Goal: Task Accomplishment & Management: Complete application form

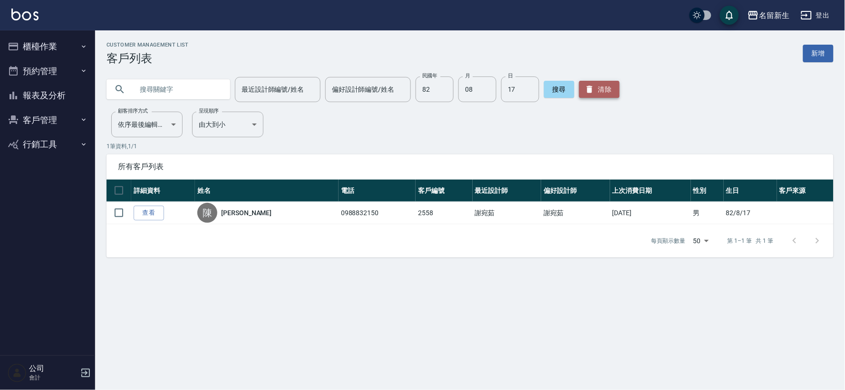
click at [608, 91] on button "清除" at bounding box center [599, 89] width 40 height 17
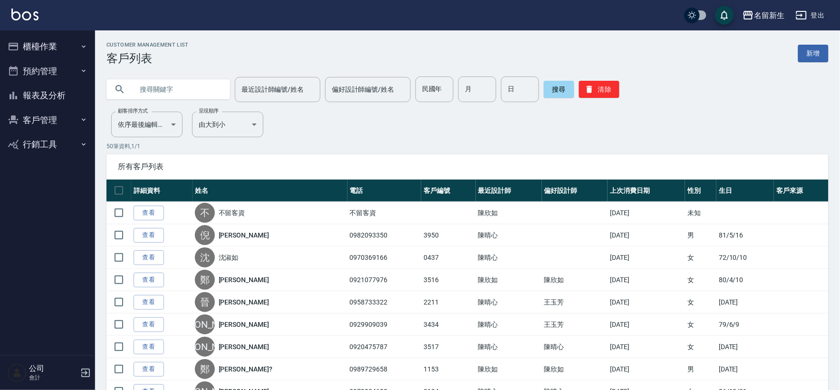
click at [178, 81] on input "text" at bounding box center [177, 90] width 89 height 26
type input "0906629872"
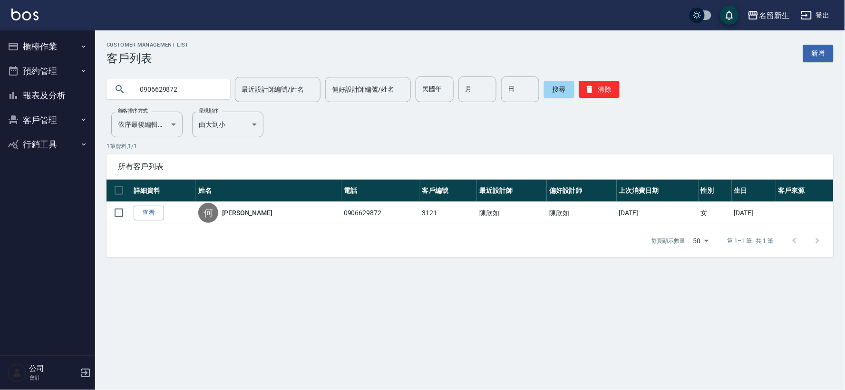
drag, startPoint x: 205, startPoint y: 88, endPoint x: 0, endPoint y: 95, distance: 205.6
click at [0, 88] on div "名留新生 登出 櫃檯作業 打帳單 帳單列表 現金收支登錄 材料自購登錄 每日結帳 排班表 現場電腦打卡 預約管理 預約管理 單日預約紀錄 單週預約紀錄 報表及…" at bounding box center [422, 195] width 845 height 390
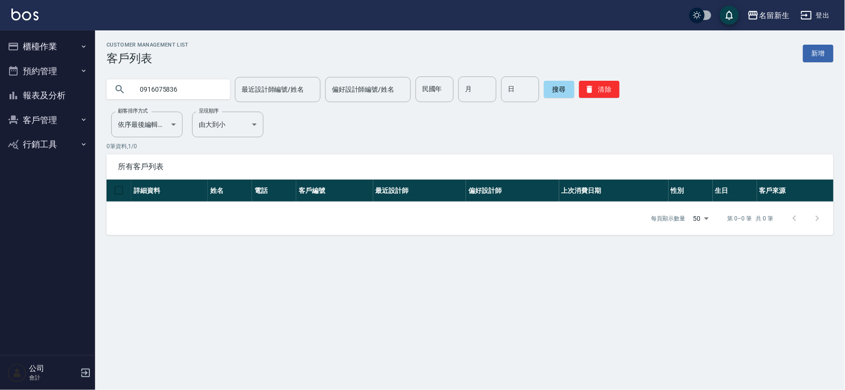
type input "0916075836"
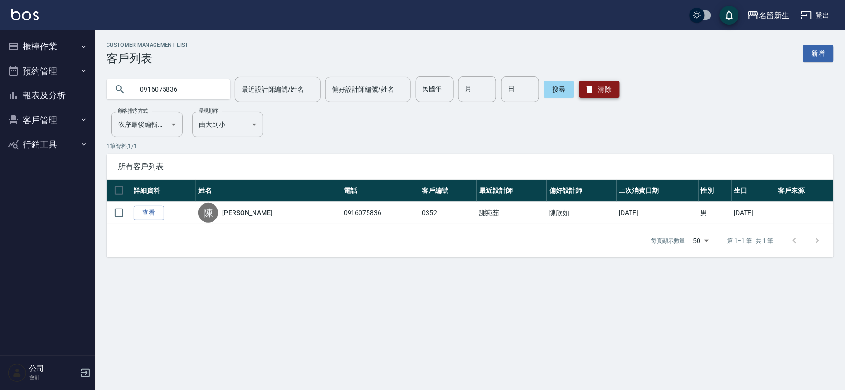
click at [602, 85] on button "清除" at bounding box center [599, 89] width 40 height 17
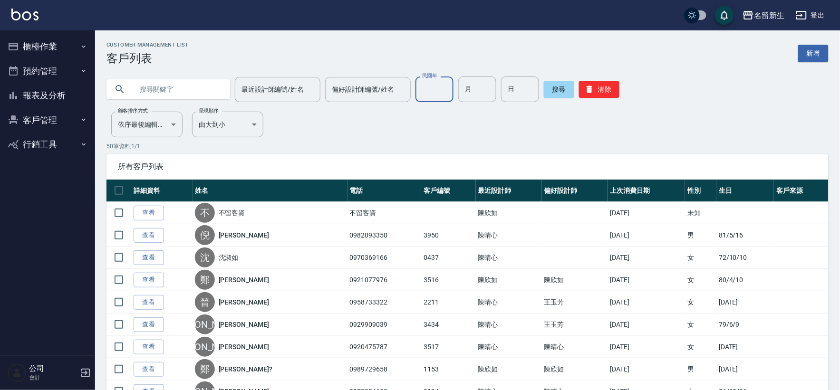
click at [418, 88] on input "民國年" at bounding box center [435, 90] width 38 height 26
type input "87"
type input "04"
type input "14"
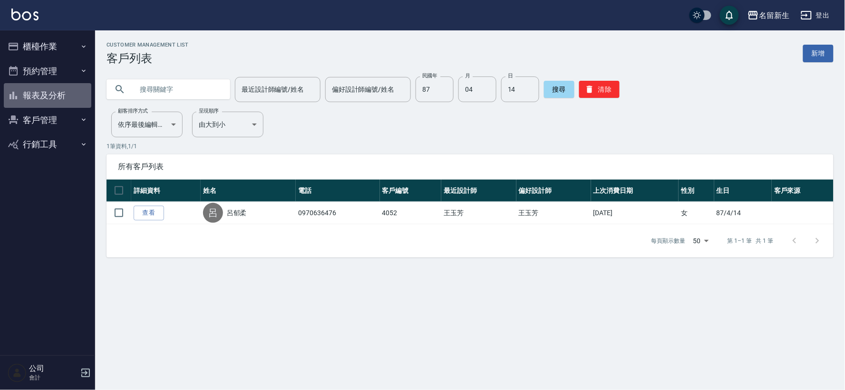
click at [13, 96] on icon "button" at bounding box center [14, 96] width 8 height 8
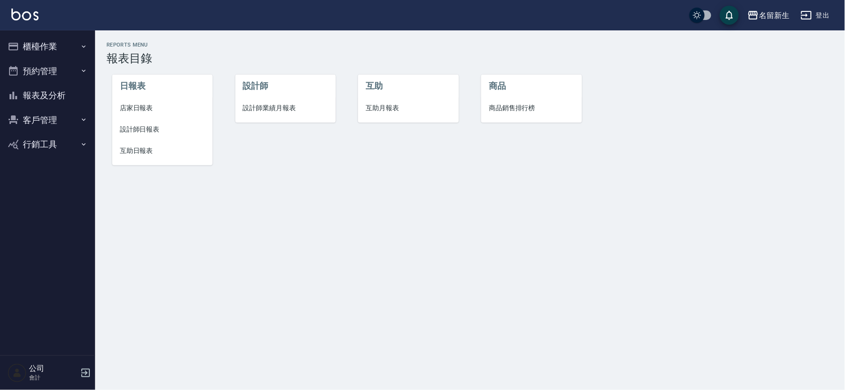
click at [157, 126] on span "設計師日報表" at bounding box center [162, 130] width 85 height 10
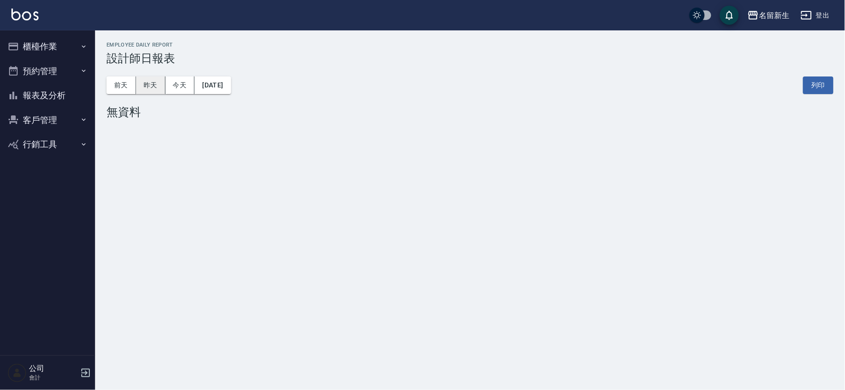
click at [152, 87] on button "昨天" at bounding box center [150, 86] width 29 height 18
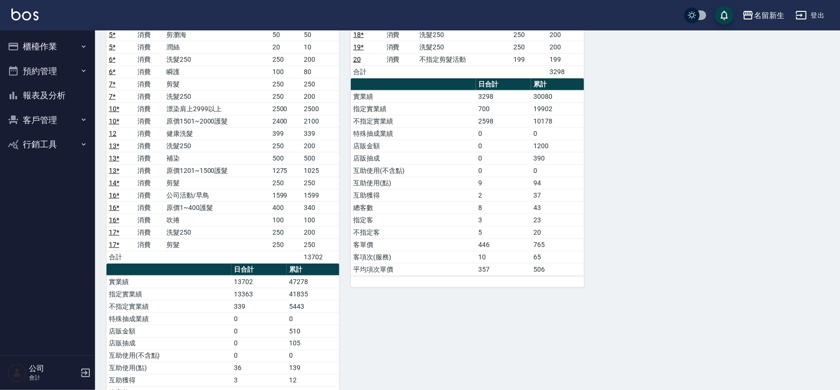
scroll to position [191, 0]
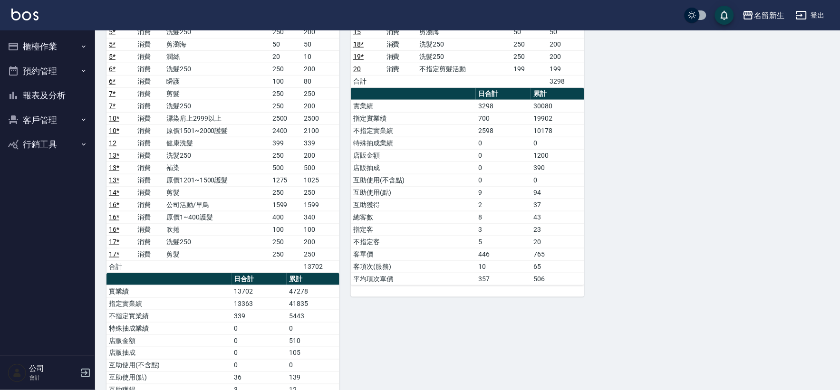
click at [45, 103] on button "報表及分析" at bounding box center [48, 95] width 88 height 25
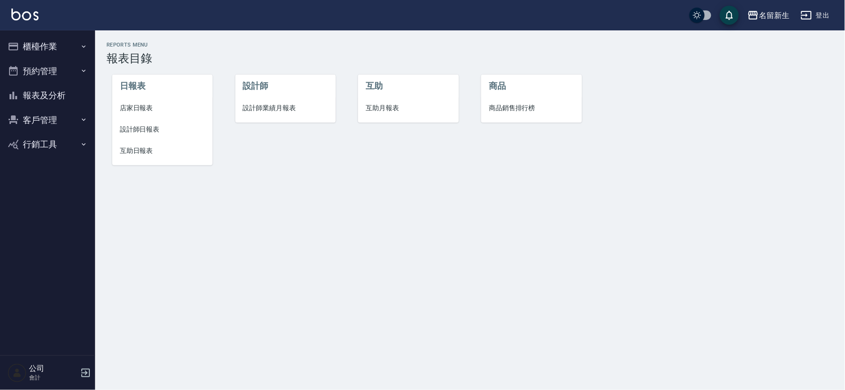
click at [257, 112] on span "設計師業績月報表" at bounding box center [285, 108] width 85 height 10
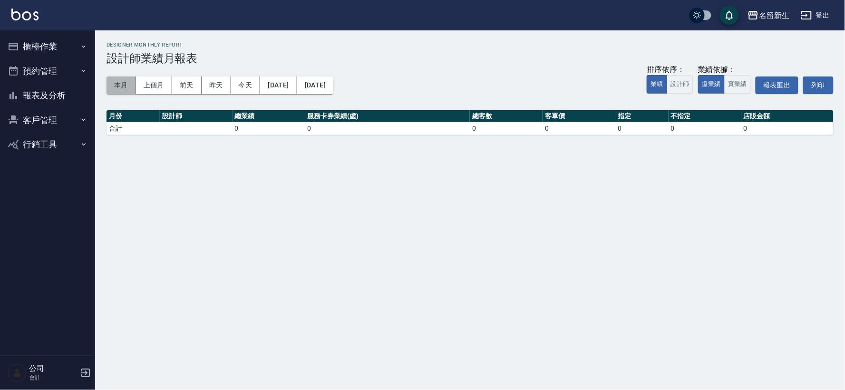
click at [126, 86] on button "本月" at bounding box center [121, 86] width 29 height 18
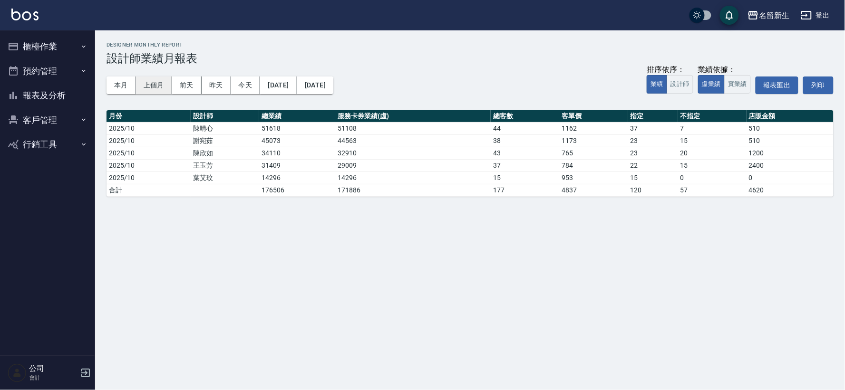
click at [161, 83] on button "上個月" at bounding box center [154, 86] width 36 height 18
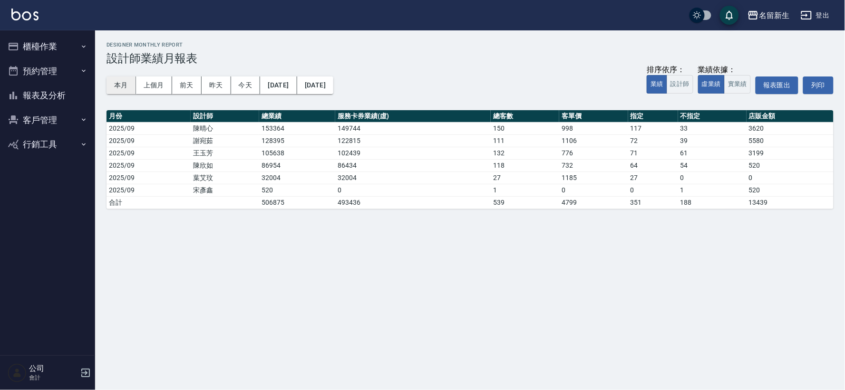
click at [114, 83] on button "本月" at bounding box center [121, 86] width 29 height 18
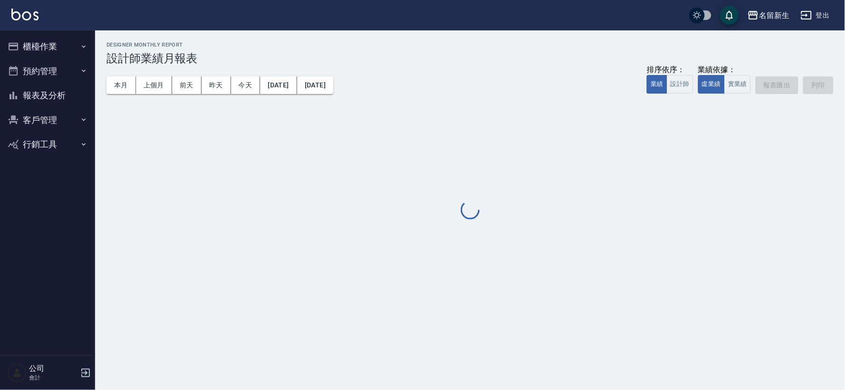
click at [64, 112] on button "客戶管理" at bounding box center [48, 120] width 88 height 25
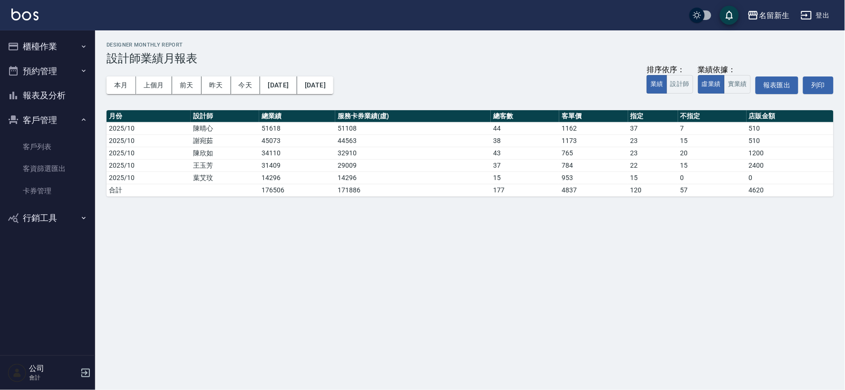
click at [149, 108] on div "名留新生 [DATE] - [DATE] 設計師業績月報表 列印時間： [DATE][PHONE_NUMBER]:06 Designer Monthly Re…" at bounding box center [470, 119] width 750 height 178
click at [224, 87] on button "昨天" at bounding box center [216, 86] width 29 height 18
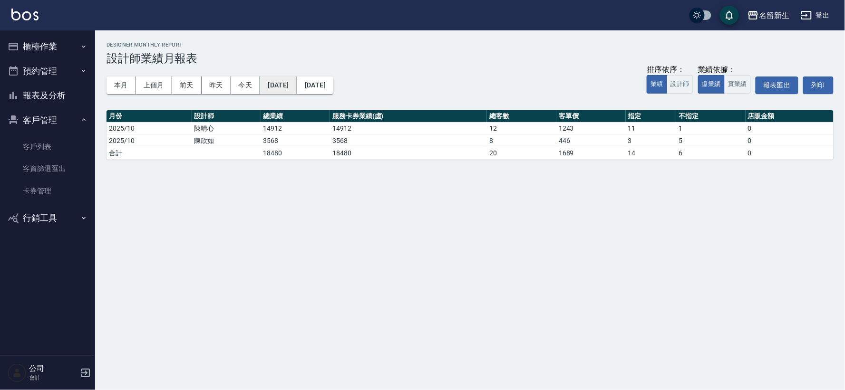
click at [289, 81] on button "[DATE]" at bounding box center [278, 86] width 37 height 18
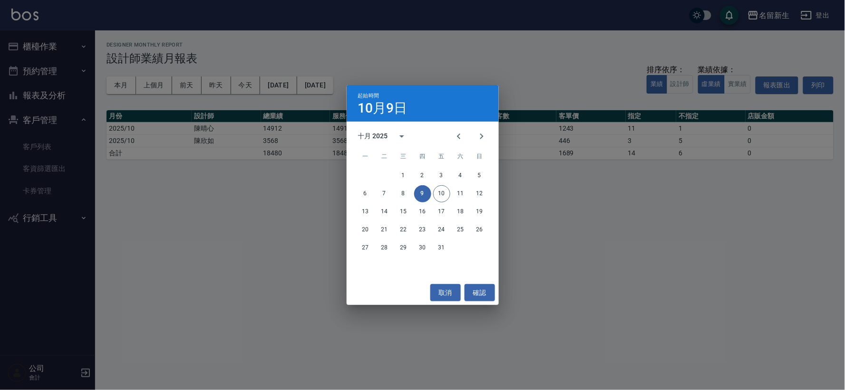
click at [278, 125] on div "起始時間 [DATE] 十月 2025 一 二 三 四 五 六 日 1 2 3 4 5 6 7 8 9 10 11 12 13 14 15 16 17 18 …" at bounding box center [422, 195] width 845 height 390
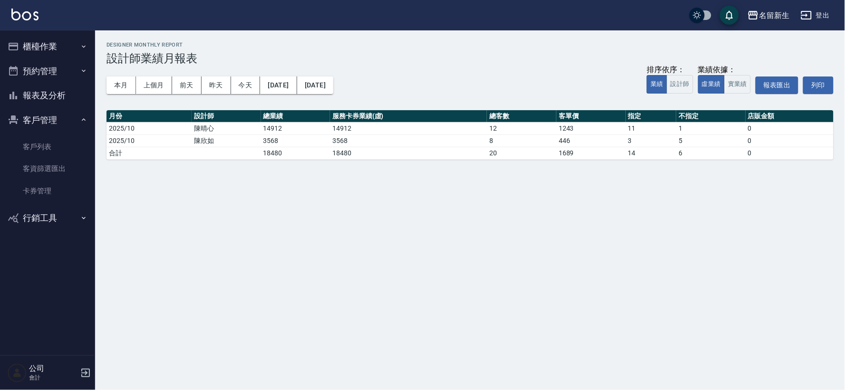
click at [314, 75] on div "本月 上個月 [DATE] [DATE] [DATE] [DATE] [DATE] 排序依序： 業績 設計師 業績依據： 虛業績 實業績 報表匯出 列印" at bounding box center [470, 85] width 727 height 40
click at [297, 83] on button "[DATE]" at bounding box center [278, 86] width 37 height 18
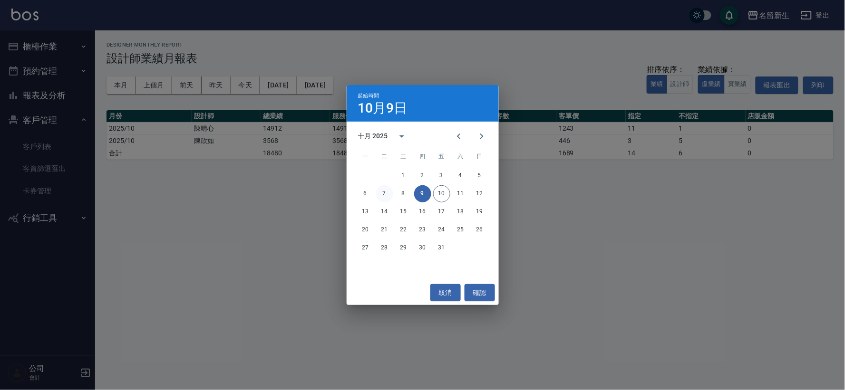
click at [387, 197] on button "7" at bounding box center [384, 193] width 17 height 17
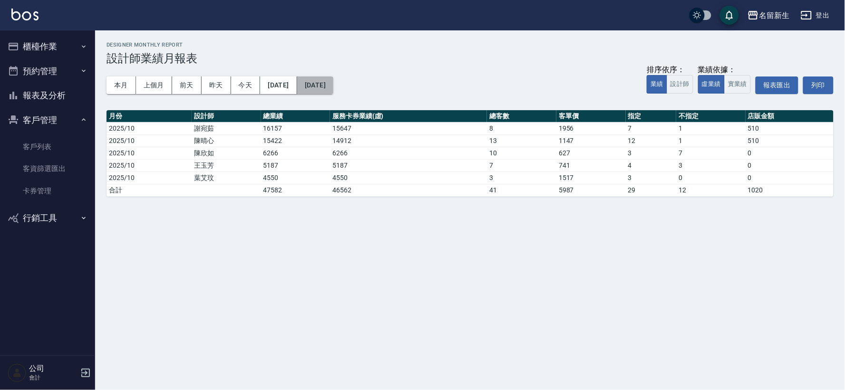
click at [333, 86] on button "[DATE]" at bounding box center [315, 86] width 36 height 18
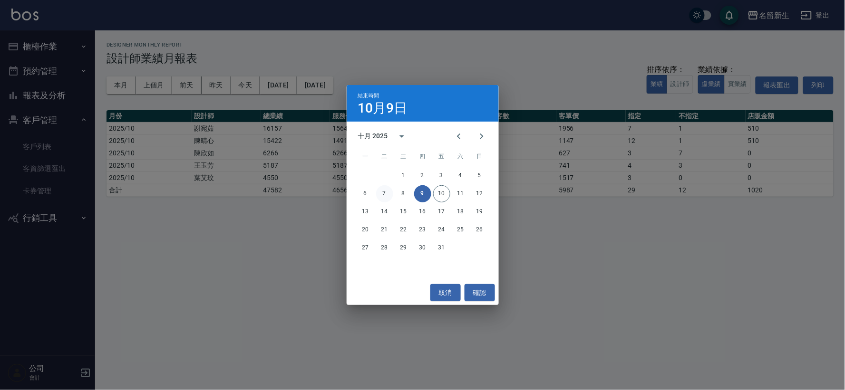
click at [383, 191] on button "7" at bounding box center [384, 193] width 17 height 17
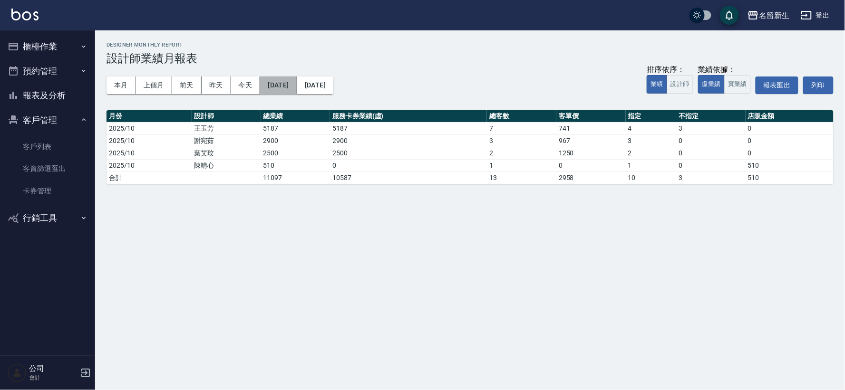
click at [297, 83] on button "[DATE]" at bounding box center [278, 86] width 37 height 18
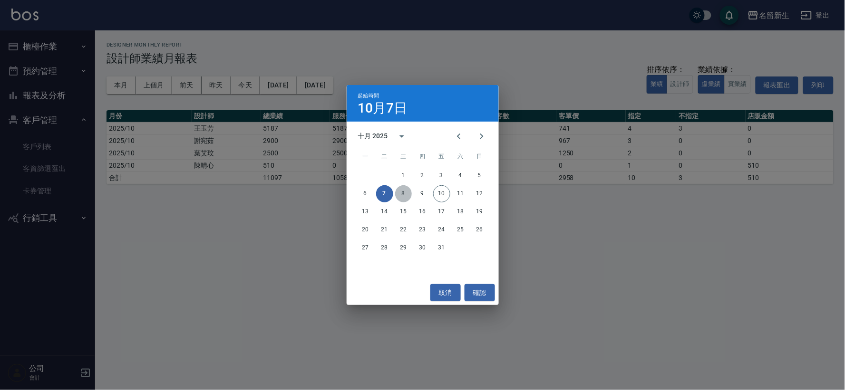
click at [396, 193] on button "8" at bounding box center [403, 193] width 17 height 17
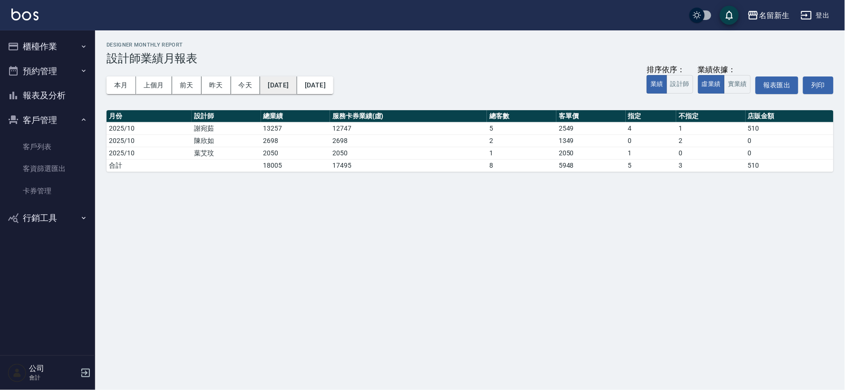
click at [297, 82] on button "[DATE]" at bounding box center [278, 86] width 37 height 18
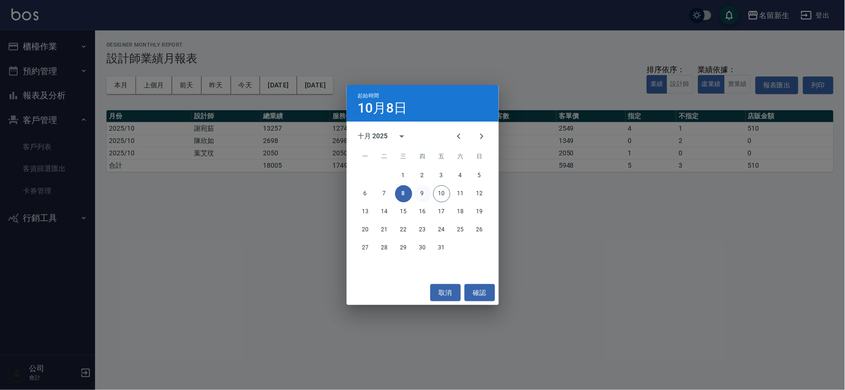
click at [421, 192] on button "9" at bounding box center [422, 193] width 17 height 17
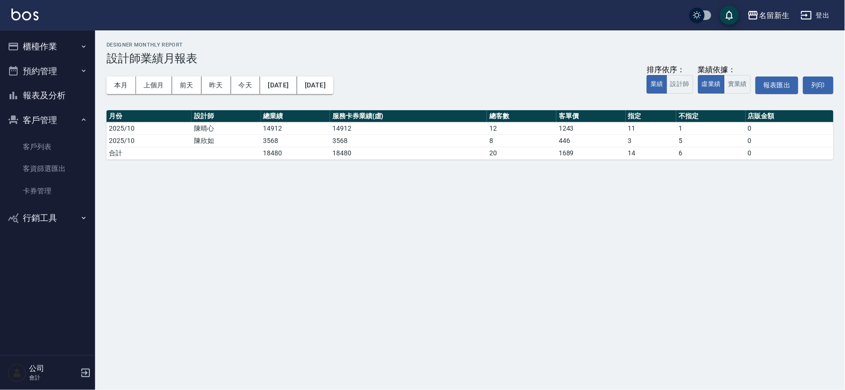
click at [68, 111] on button "客戶管理" at bounding box center [48, 120] width 88 height 25
click at [66, 97] on button "報表及分析" at bounding box center [48, 95] width 88 height 25
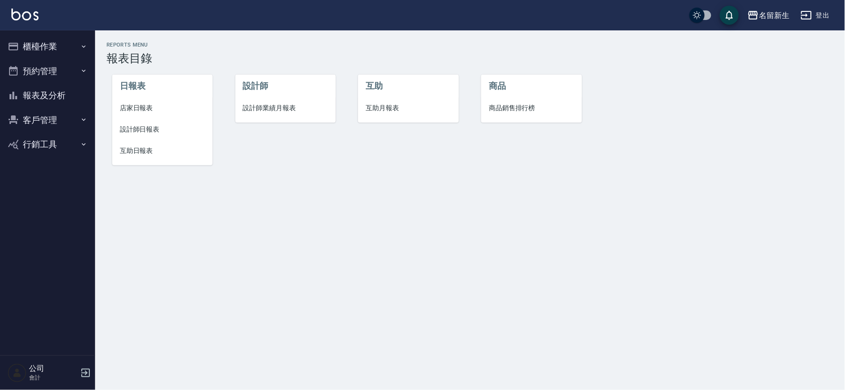
click at [146, 101] on li "店家日報表" at bounding box center [162, 107] width 100 height 21
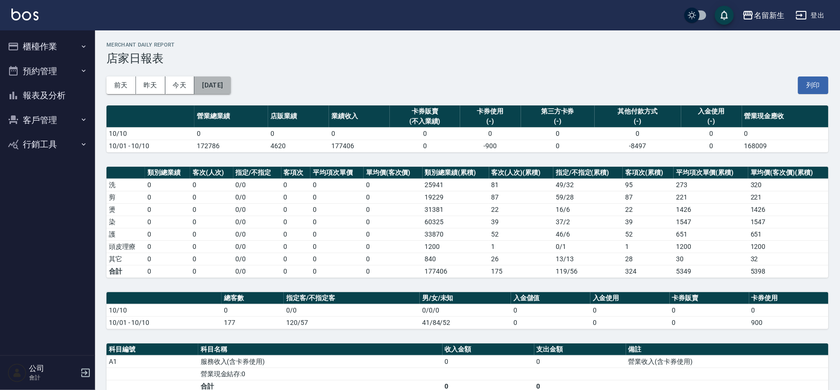
click at [224, 86] on button "[DATE]" at bounding box center [213, 86] width 36 height 18
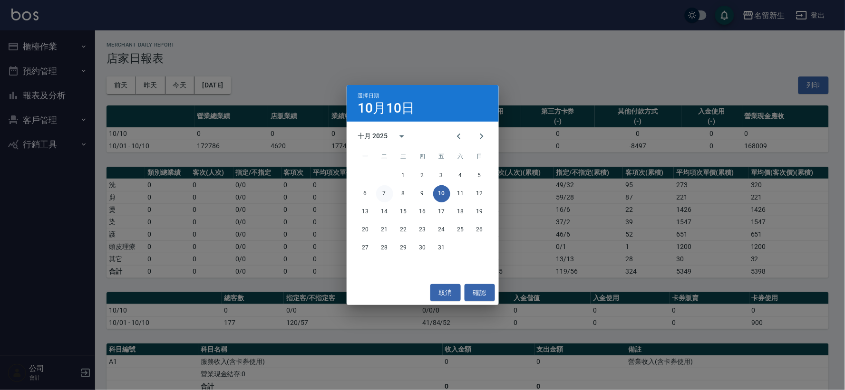
click at [389, 192] on button "7" at bounding box center [384, 193] width 17 height 17
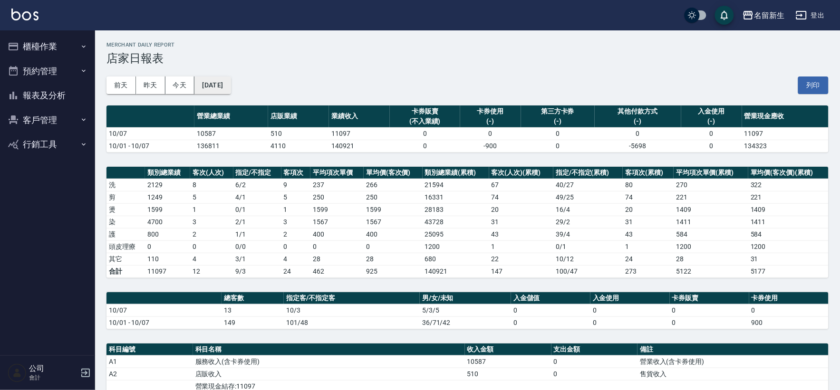
click at [217, 87] on button "[DATE]" at bounding box center [213, 86] width 36 height 18
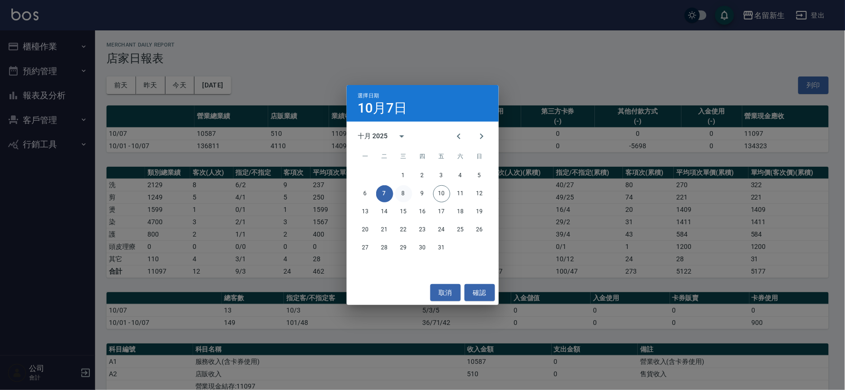
click at [403, 193] on button "8" at bounding box center [403, 193] width 17 height 17
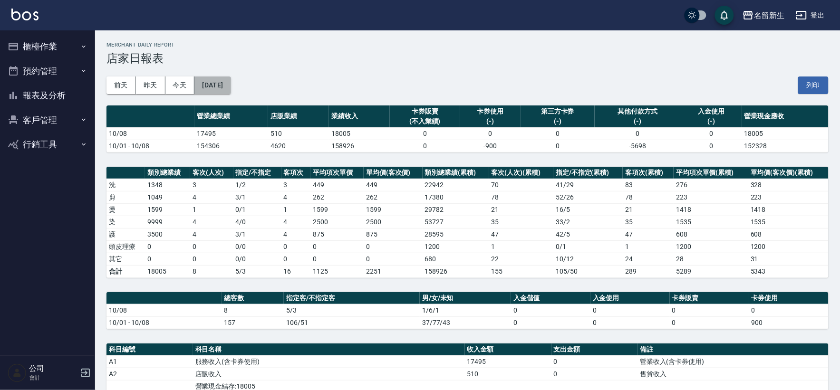
click at [228, 83] on button "[DATE]" at bounding box center [213, 86] width 36 height 18
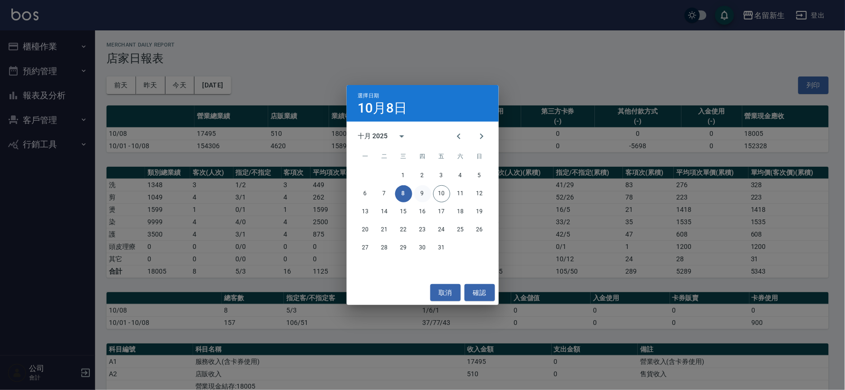
click at [420, 186] on button "9" at bounding box center [422, 193] width 17 height 17
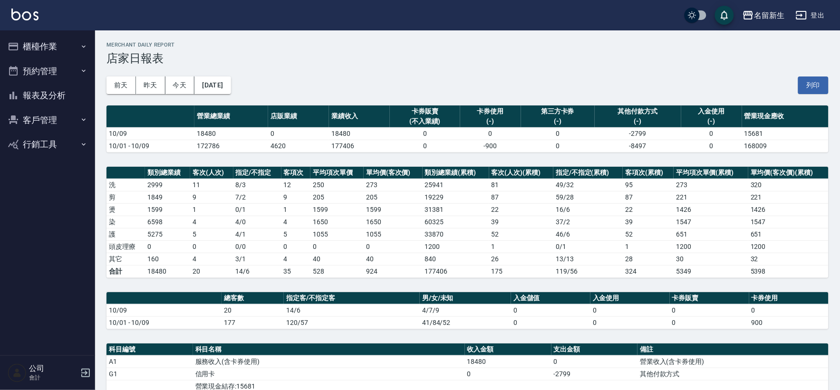
click at [29, 123] on button "客戶管理" at bounding box center [48, 120] width 88 height 25
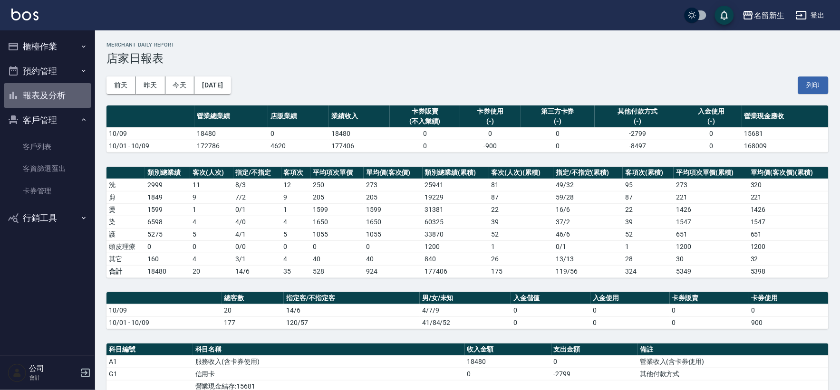
click at [37, 97] on button "報表及分析" at bounding box center [48, 95] width 88 height 25
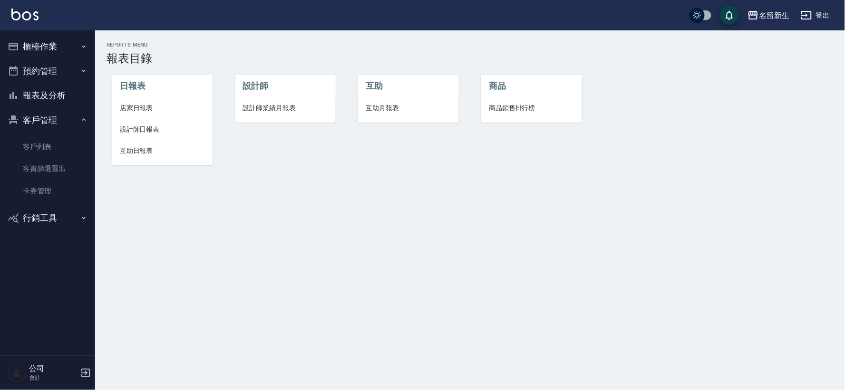
click at [50, 46] on button "櫃檯作業" at bounding box center [48, 46] width 88 height 25
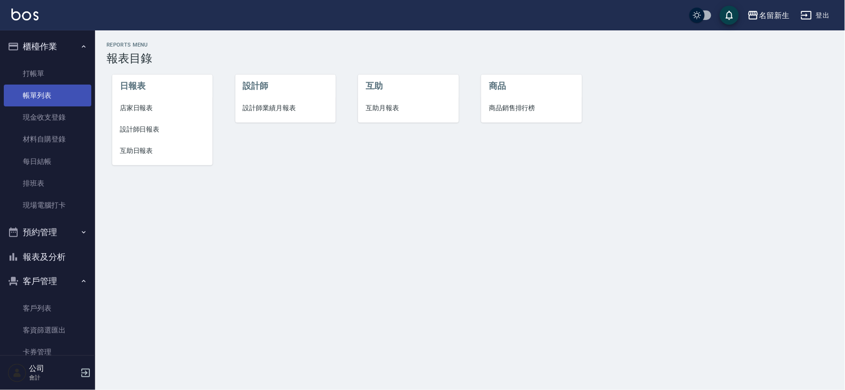
click at [55, 92] on link "帳單列表" at bounding box center [48, 96] width 88 height 22
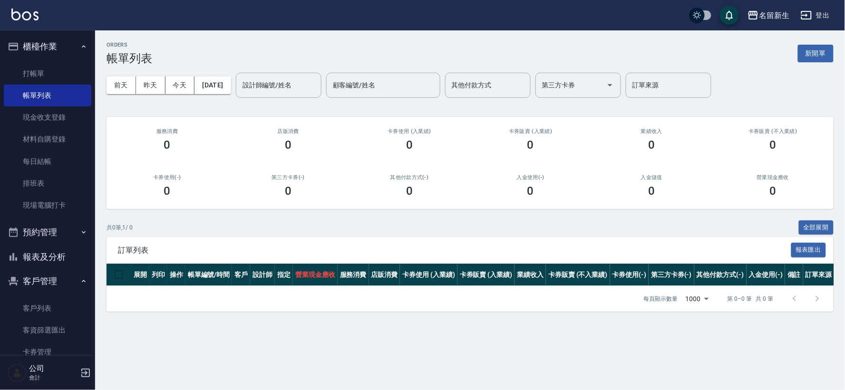
click at [47, 49] on button "櫃檯作業" at bounding box center [48, 46] width 88 height 25
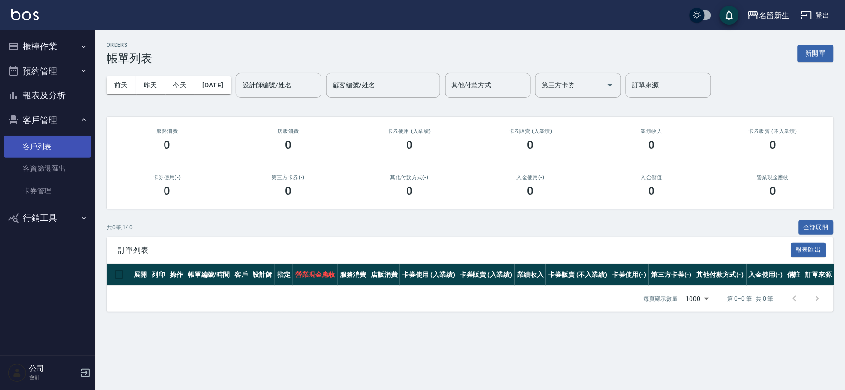
click at [59, 145] on link "客戶列表" at bounding box center [48, 147] width 88 height 22
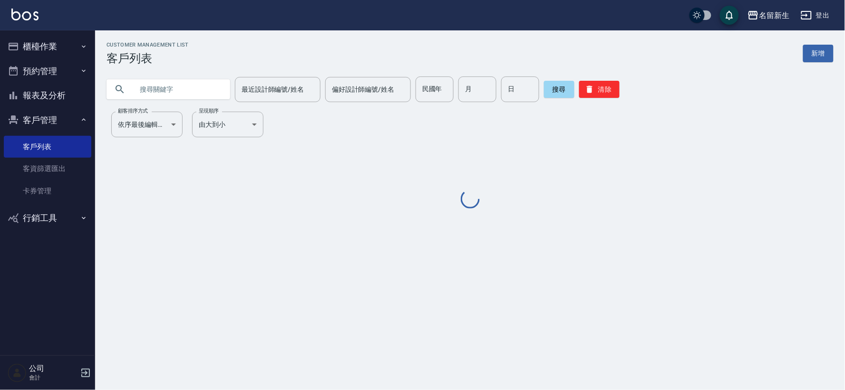
click at [62, 92] on button "報表及分析" at bounding box center [48, 95] width 88 height 25
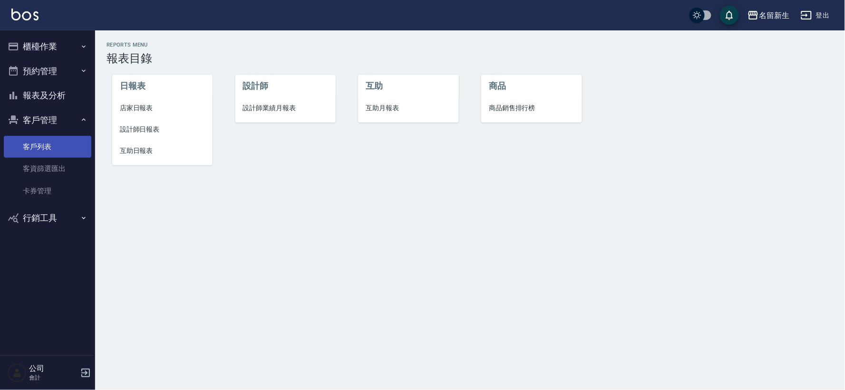
click at [47, 144] on link "客戶列表" at bounding box center [48, 147] width 88 height 22
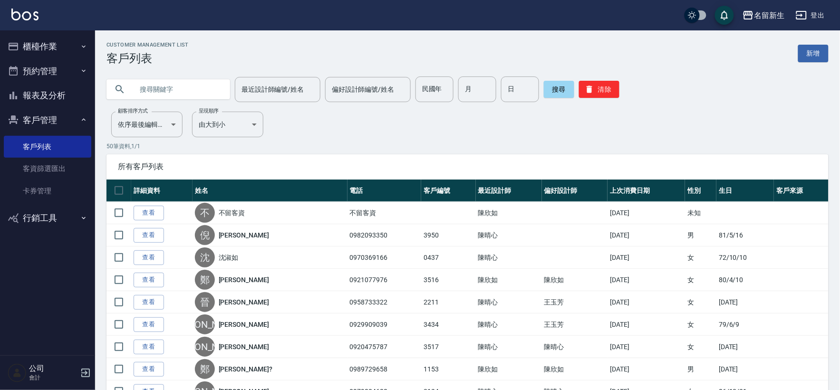
click at [37, 112] on button "客戶管理" at bounding box center [48, 120] width 88 height 25
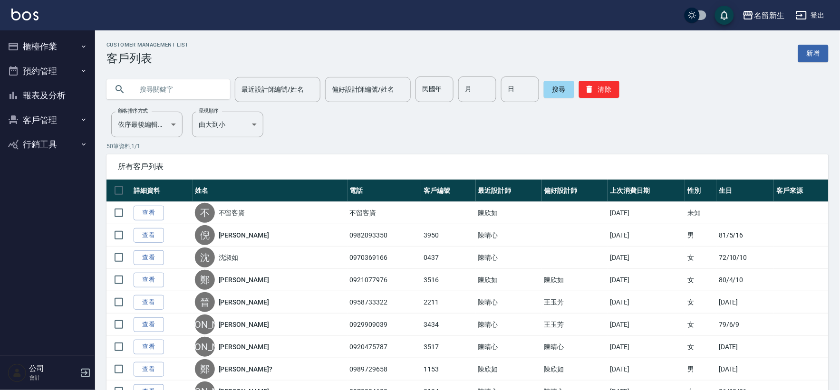
click at [62, 114] on button "客戶管理" at bounding box center [48, 120] width 88 height 25
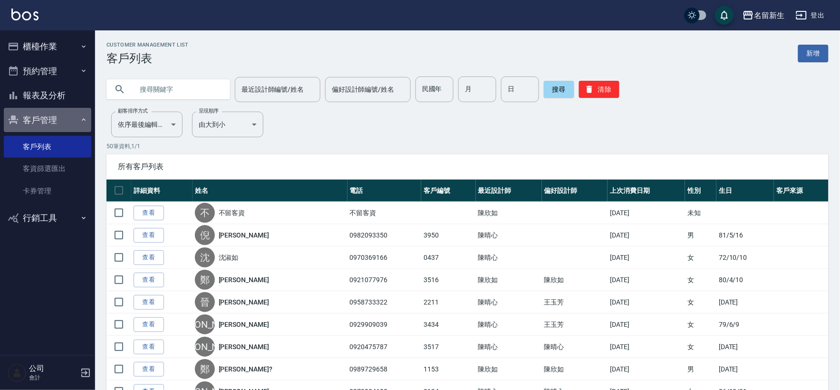
click at [60, 115] on button "客戶管理" at bounding box center [48, 120] width 88 height 25
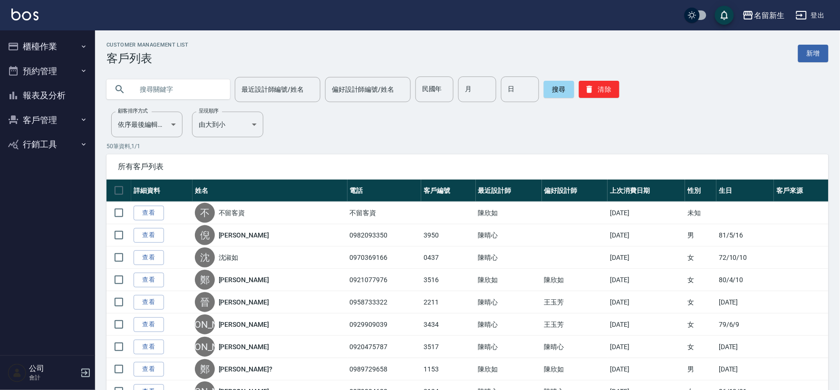
click at [55, 97] on button "報表及分析" at bounding box center [48, 95] width 88 height 25
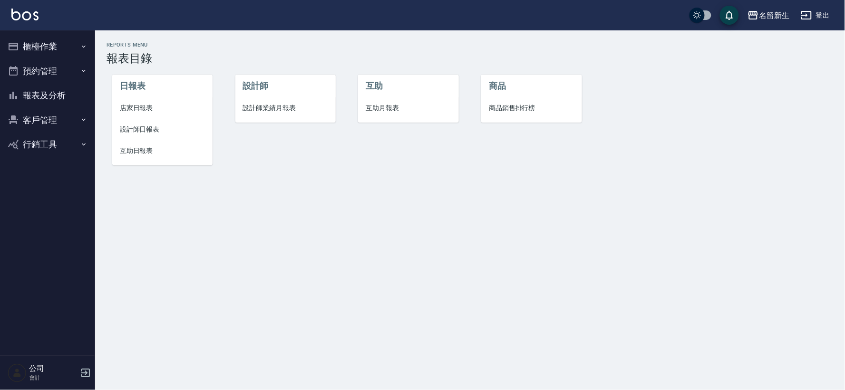
click at [153, 123] on li "設計師日報表" at bounding box center [162, 129] width 100 height 21
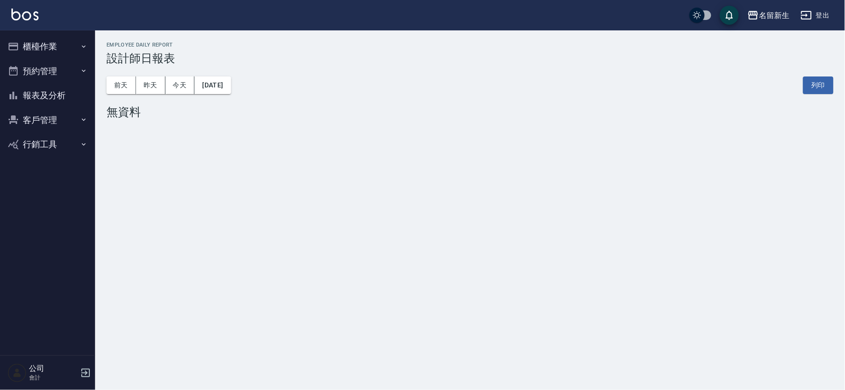
click at [154, 94] on div "[DATE] [DATE] [DATE] [DATE] 列印" at bounding box center [470, 85] width 727 height 40
click at [153, 84] on button "昨天" at bounding box center [150, 86] width 29 height 18
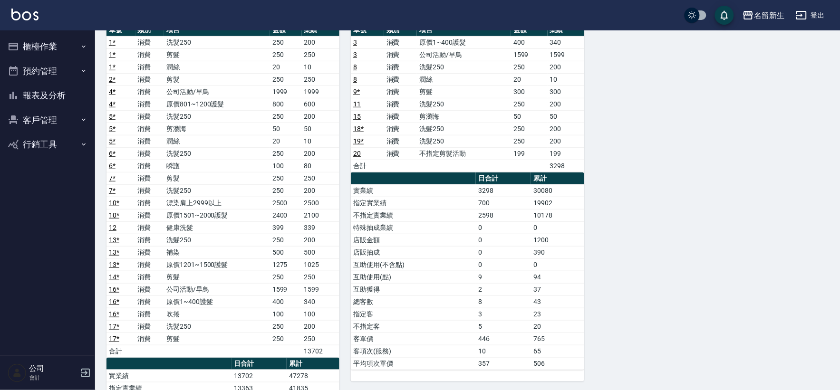
scroll to position [297, 0]
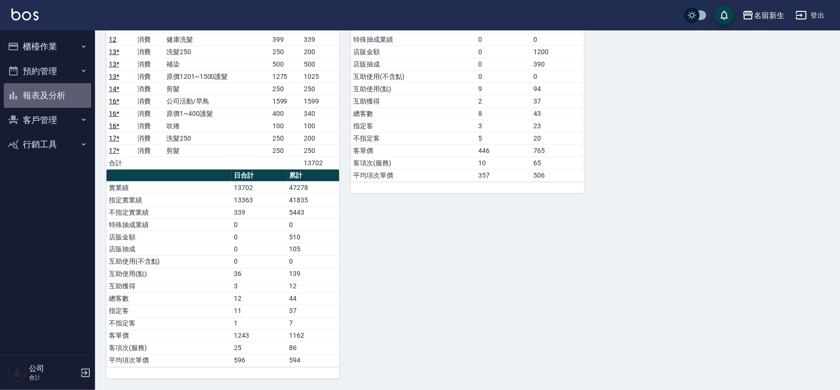
click at [63, 96] on button "報表及分析" at bounding box center [48, 95] width 88 height 25
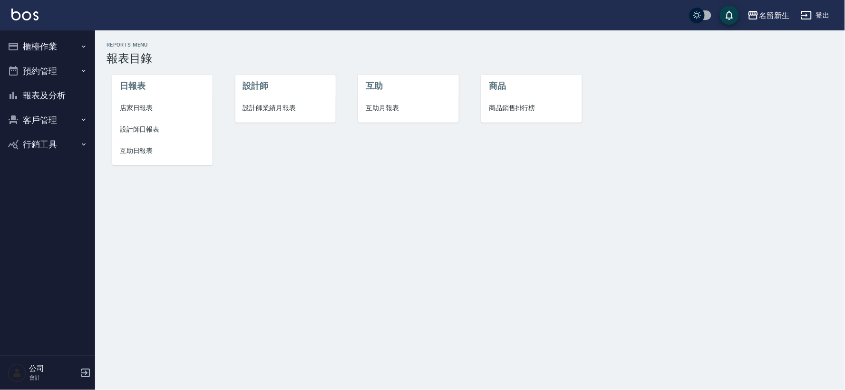
click at [303, 101] on li "設計師業績月報表" at bounding box center [285, 107] width 100 height 21
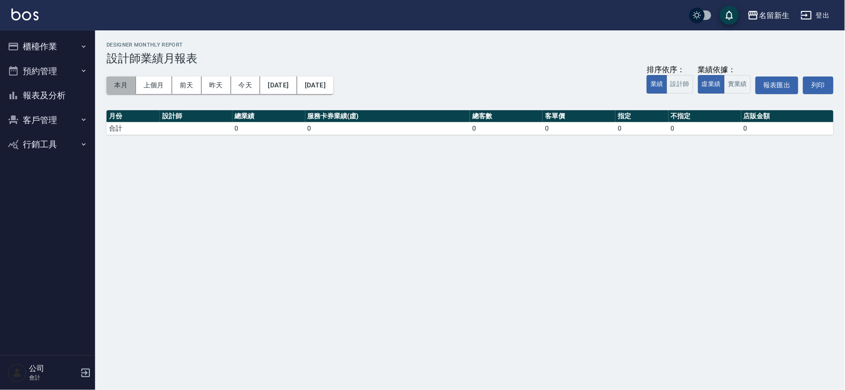
click at [120, 87] on button "本月" at bounding box center [121, 86] width 29 height 18
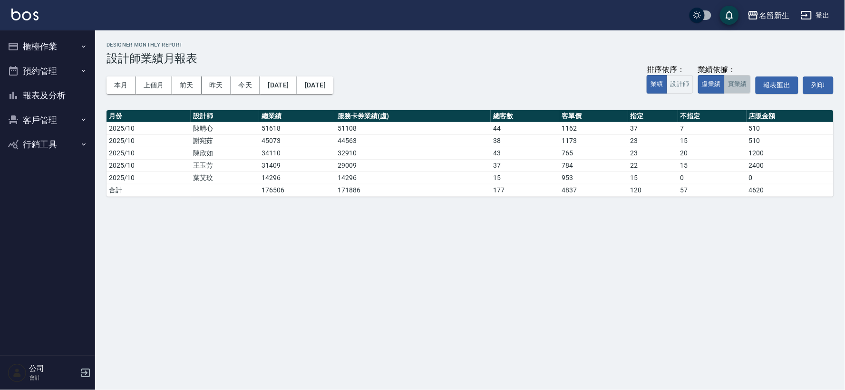
click at [738, 89] on button "實業績" at bounding box center [737, 84] width 27 height 19
click at [711, 87] on button "虛業績" at bounding box center [711, 84] width 27 height 19
click at [43, 117] on button "客戶管理" at bounding box center [48, 120] width 88 height 25
click at [46, 139] on link "客戶列表" at bounding box center [48, 147] width 88 height 22
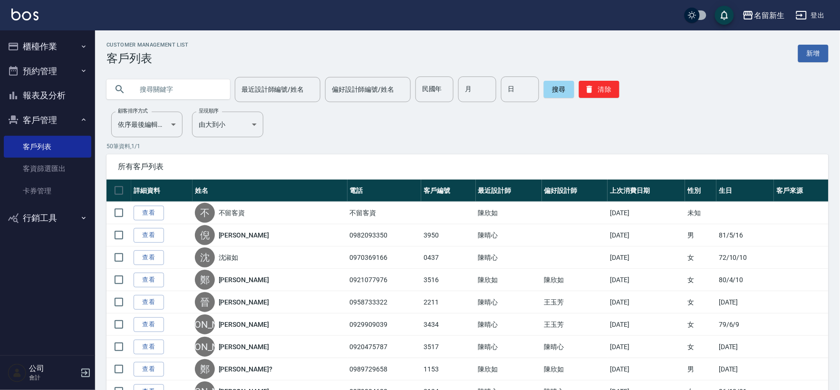
click at [37, 130] on button "客戶管理" at bounding box center [48, 120] width 88 height 25
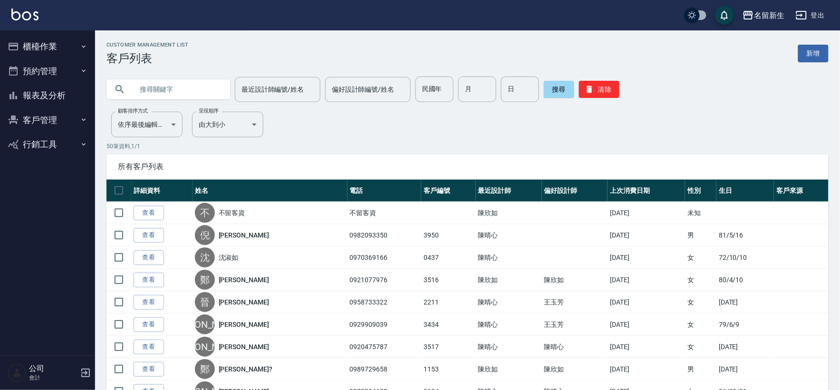
click at [39, 124] on button "客戶管理" at bounding box center [48, 120] width 88 height 25
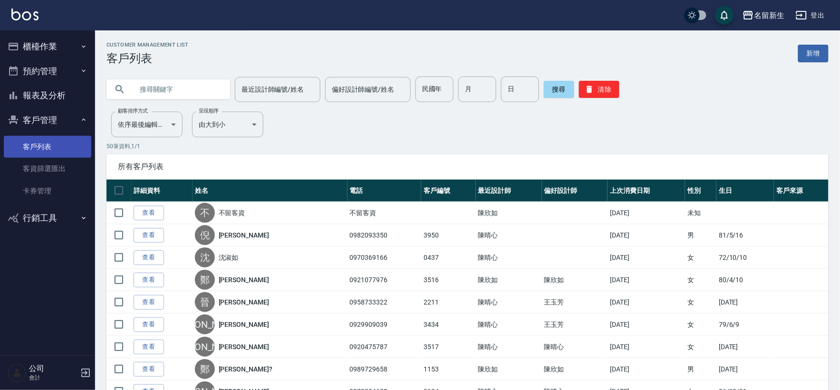
click at [39, 146] on link "客戶列表" at bounding box center [48, 147] width 88 height 22
drag, startPoint x: 433, startPoint y: 90, endPoint x: 460, endPoint y: 101, distance: 29.7
click at [432, 90] on input "民國年" at bounding box center [435, 90] width 38 height 26
type input "83"
type input "05"
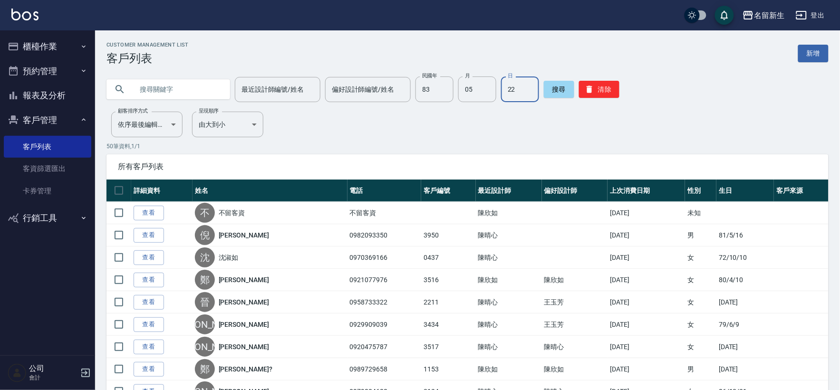
type input "22"
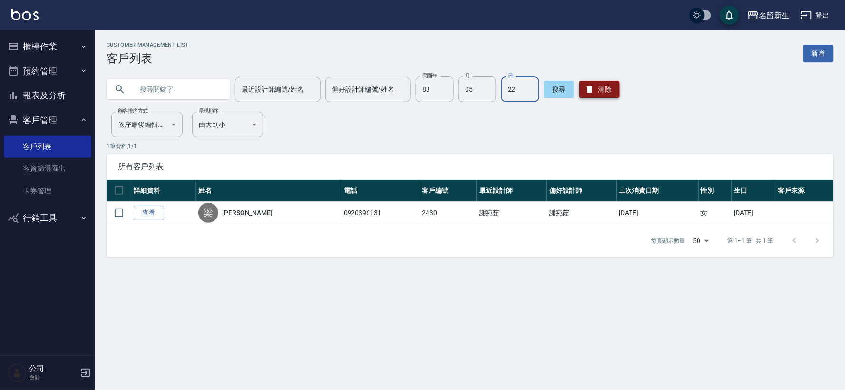
click at [590, 88] on icon "button" at bounding box center [590, 90] width 10 height 10
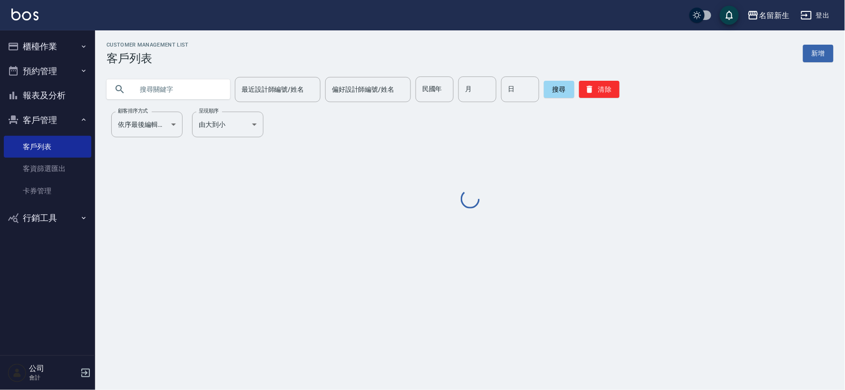
click at [186, 86] on input "text" at bounding box center [177, 90] width 89 height 26
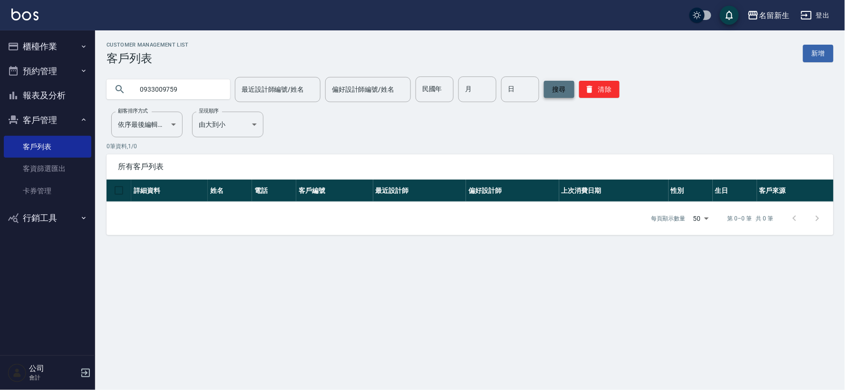
click at [562, 86] on button "搜尋" at bounding box center [559, 89] width 30 height 17
click at [196, 90] on input "0933009759" at bounding box center [177, 90] width 89 height 26
click at [560, 83] on button "搜尋" at bounding box center [559, 89] width 30 height 17
click at [559, 83] on button "搜尋" at bounding box center [559, 89] width 30 height 17
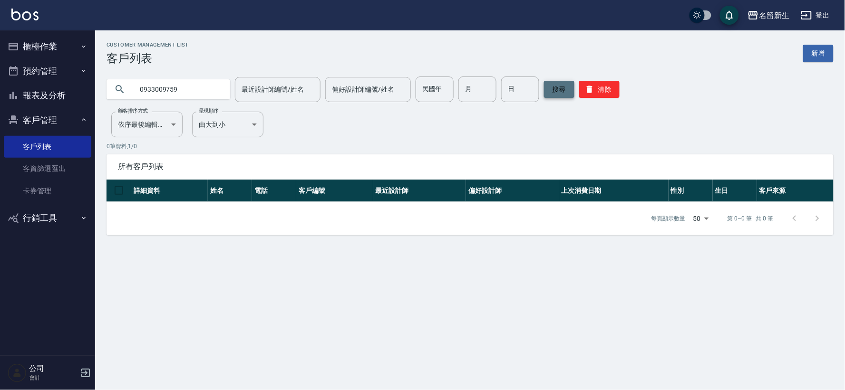
click at [559, 83] on button "搜尋" at bounding box center [559, 89] width 30 height 17
click at [206, 97] on input "0933009759" at bounding box center [177, 90] width 89 height 26
type input "0"
type input "1058"
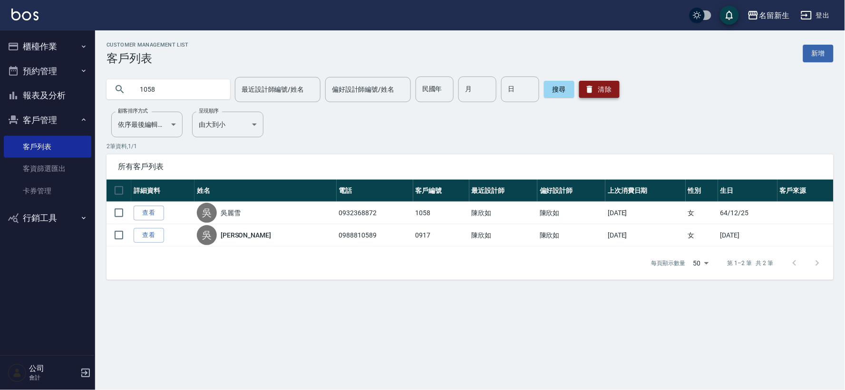
click at [595, 93] on button "清除" at bounding box center [599, 89] width 40 height 17
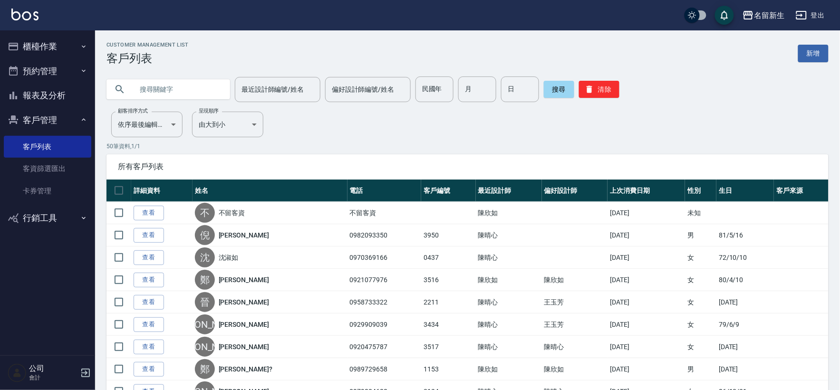
click at [211, 84] on input "text" at bounding box center [177, 90] width 89 height 26
type input "庭誼"
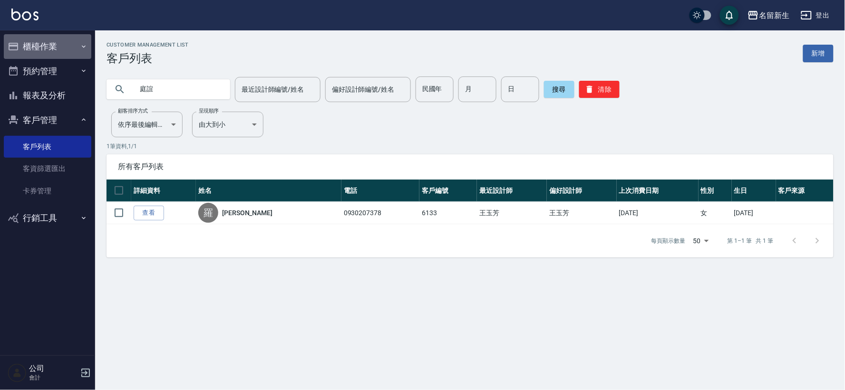
drag, startPoint x: 0, startPoint y: 112, endPoint x: 53, endPoint y: 49, distance: 82.7
click at [53, 49] on button "櫃檯作業" at bounding box center [48, 46] width 88 height 25
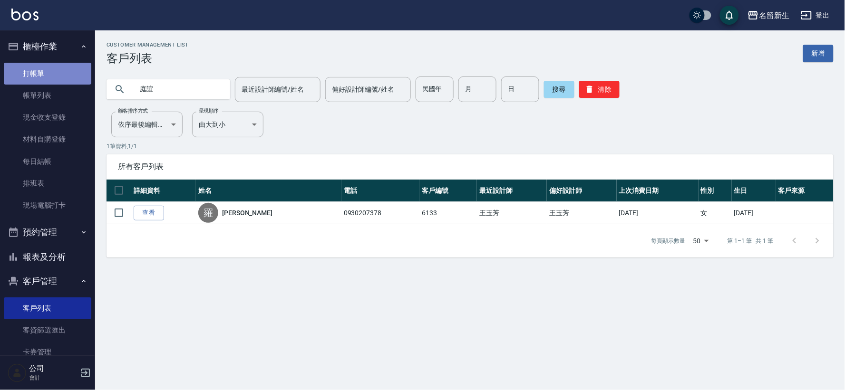
click at [70, 73] on link "打帳單" at bounding box center [48, 74] width 88 height 22
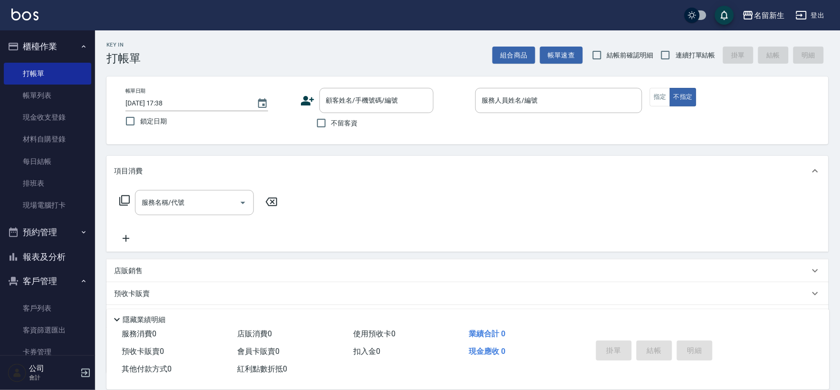
click at [315, 90] on div "顧客姓名/手機號碼/編號 顧客姓名/手機號碼/編號" at bounding box center [384, 100] width 167 height 25
click at [316, 93] on div "顧客姓名/手機號碼/編號 顧客姓名/手機號碼/編號" at bounding box center [384, 100] width 167 height 25
click at [307, 97] on icon at bounding box center [307, 101] width 13 height 10
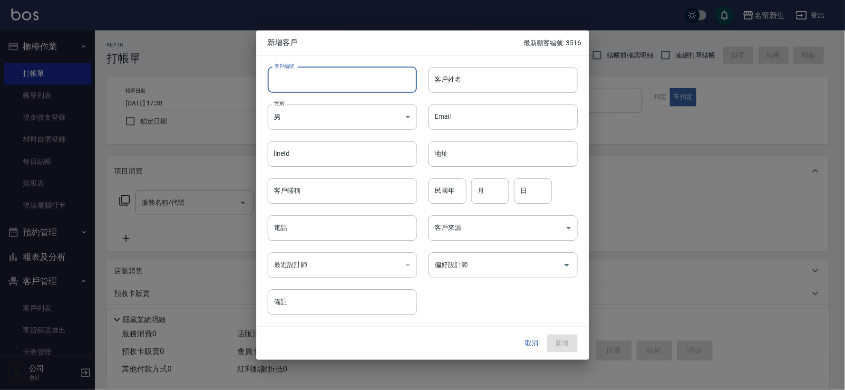
click at [322, 71] on input "客戶編號" at bounding box center [342, 80] width 149 height 26
type input "3522"
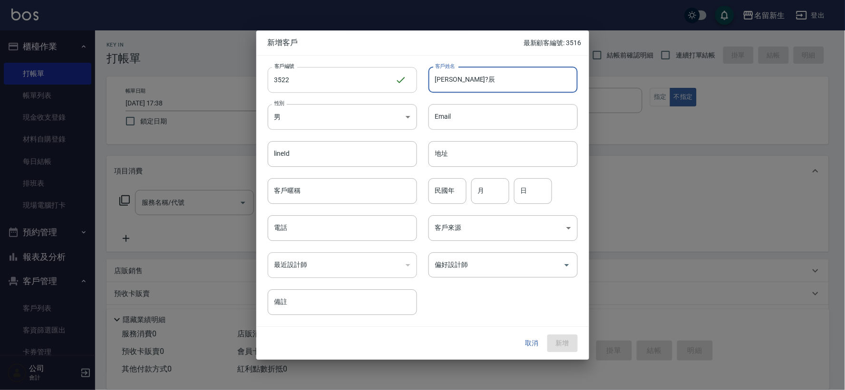
type input "[PERSON_NAME]?辰"
type input "69"
type input "11"
type input "28"
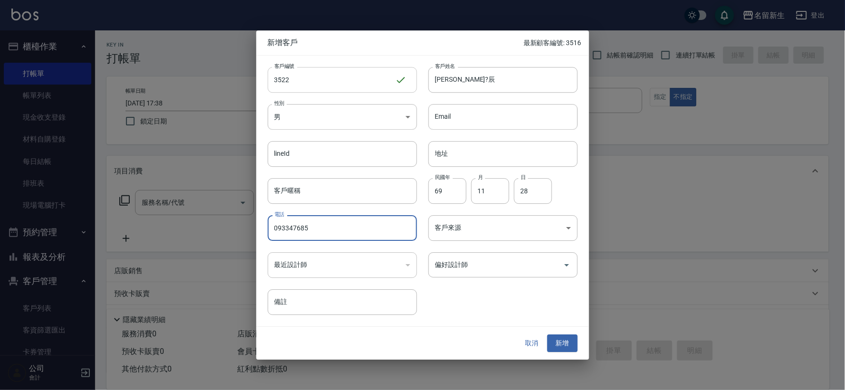
type input "093347685"
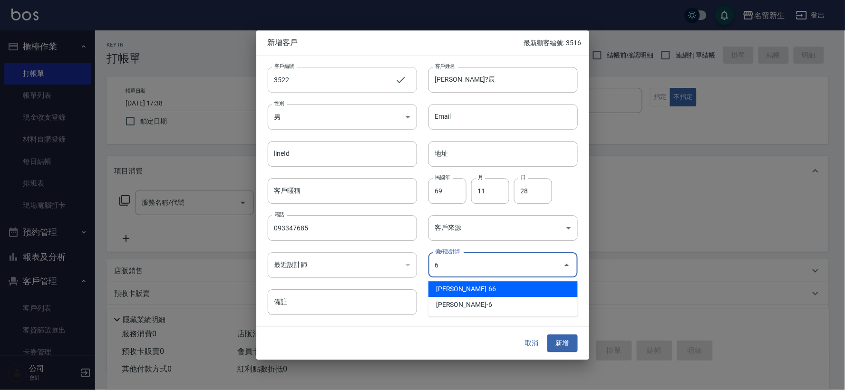
type input "吳靜霖"
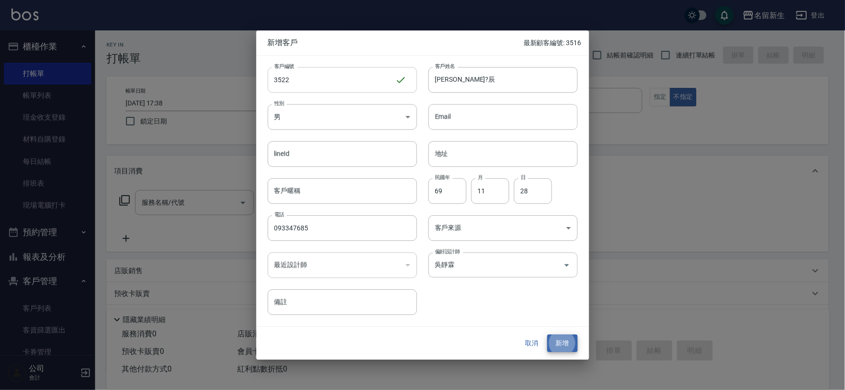
click at [547, 335] on button "新增" at bounding box center [562, 344] width 30 height 18
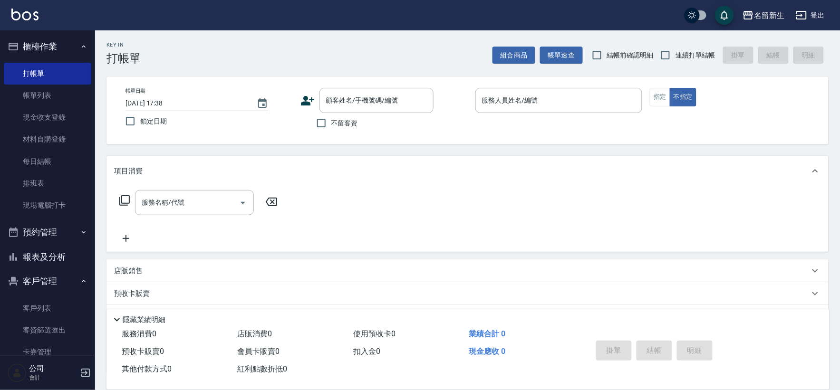
click at [312, 98] on icon at bounding box center [307, 101] width 13 height 10
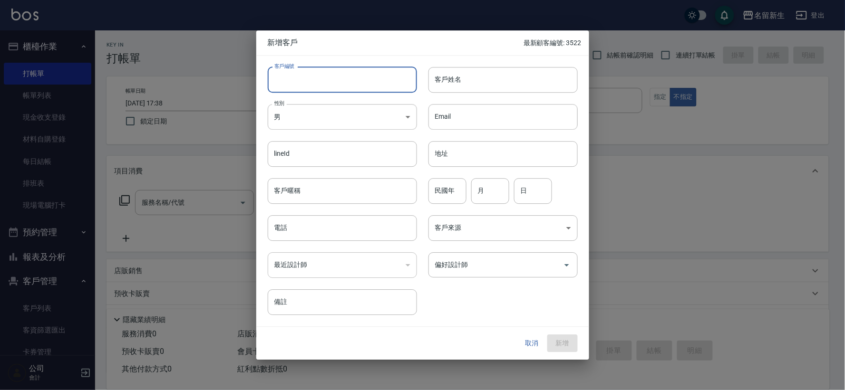
click at [320, 72] on input "客戶編號" at bounding box center [342, 80] width 149 height 26
type input "3520"
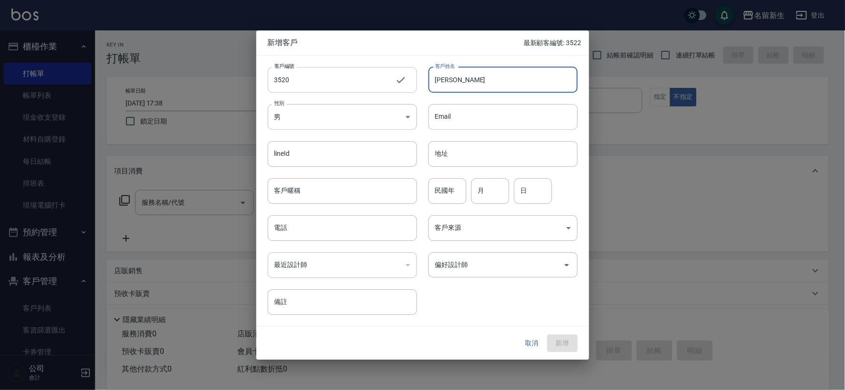
type input "[PERSON_NAME]"
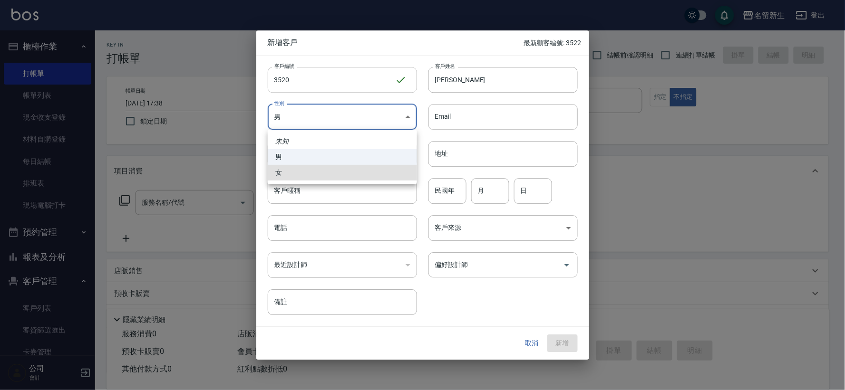
type input "[DEMOGRAPHIC_DATA]"
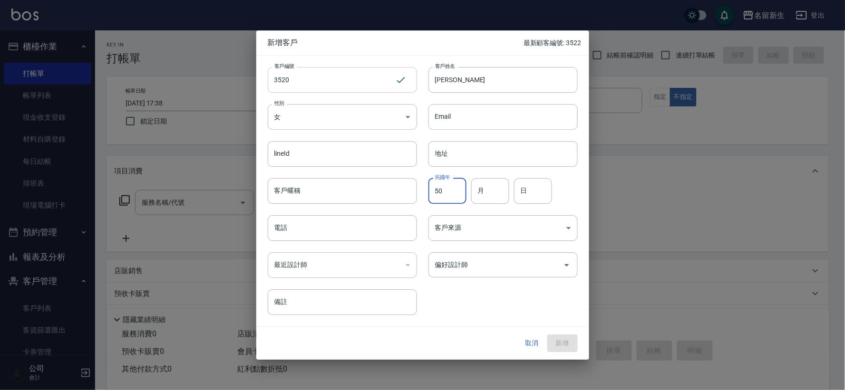
type input "50"
type input "06"
type input "19"
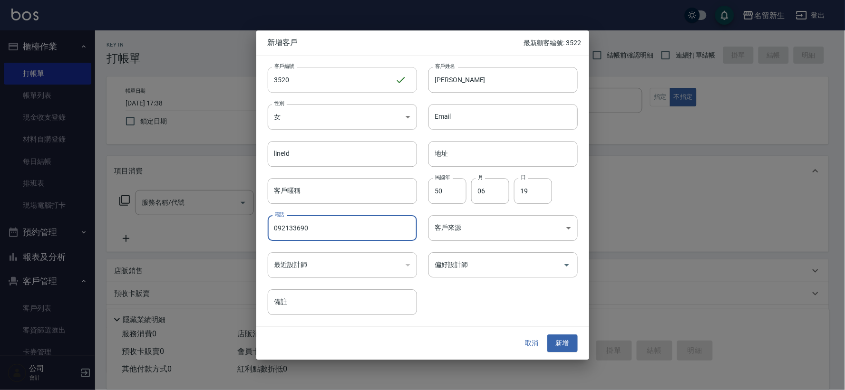
type input "092133690"
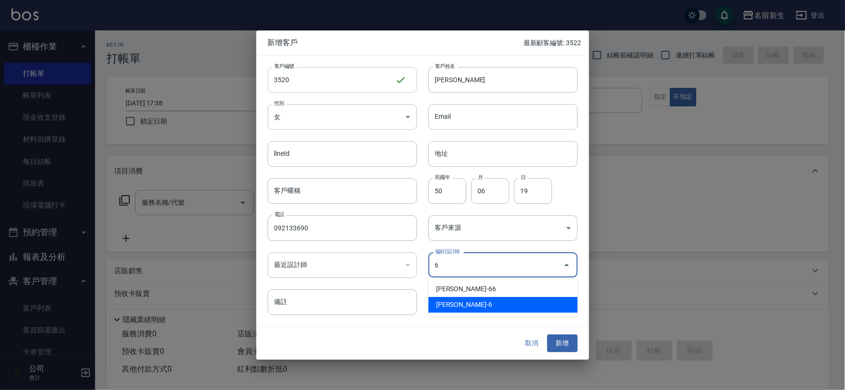
type input "謝宛茹"
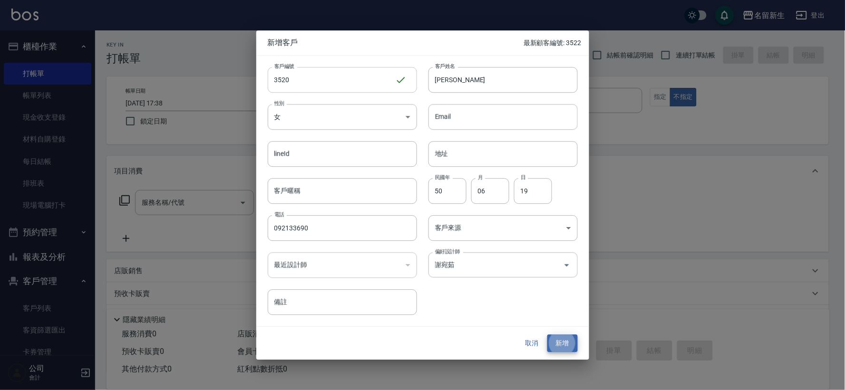
click at [547, 335] on button "新增" at bounding box center [562, 344] width 30 height 18
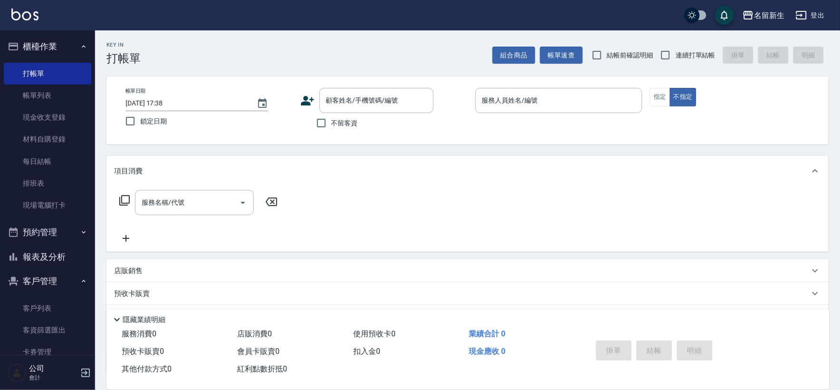
click at [304, 106] on icon at bounding box center [308, 101] width 14 height 14
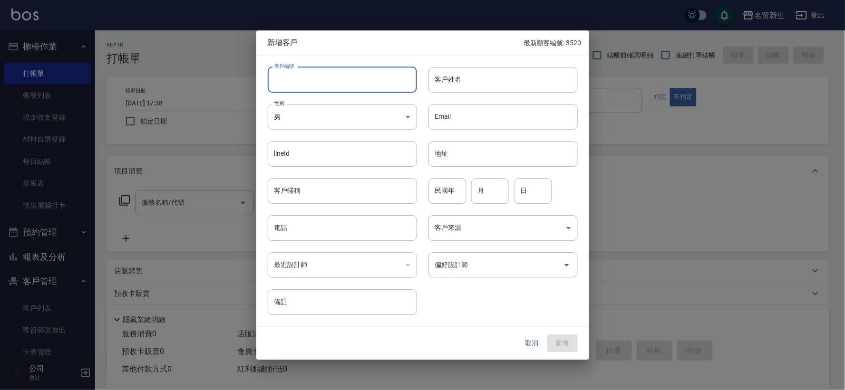
click at [319, 89] on input "客戶編號" at bounding box center [342, 80] width 149 height 26
type input "3521"
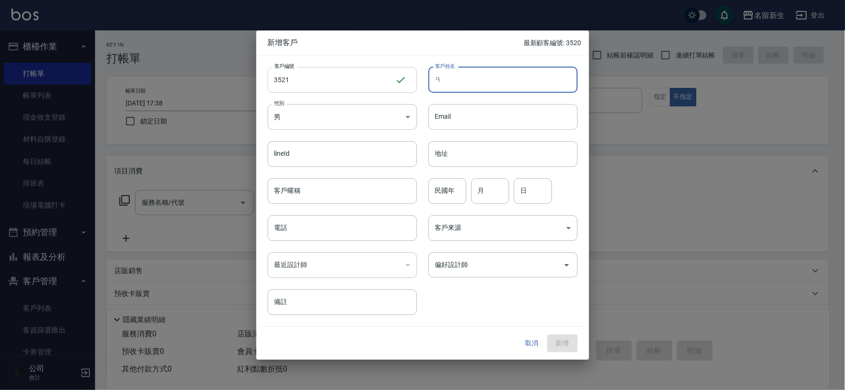
type input "案"
type input "[PERSON_NAME]"
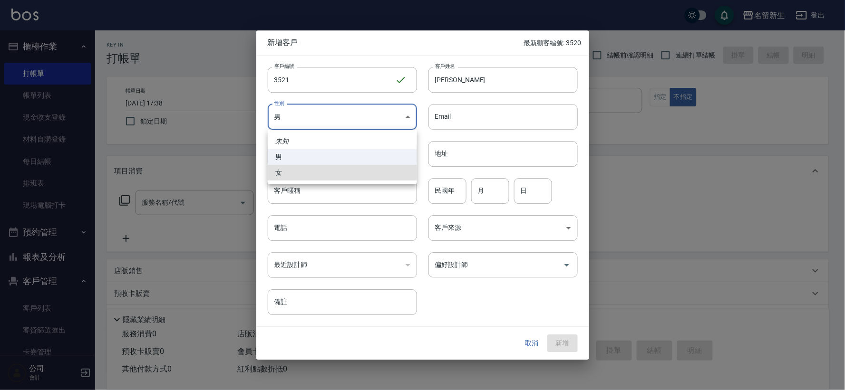
type input "[DEMOGRAPHIC_DATA]"
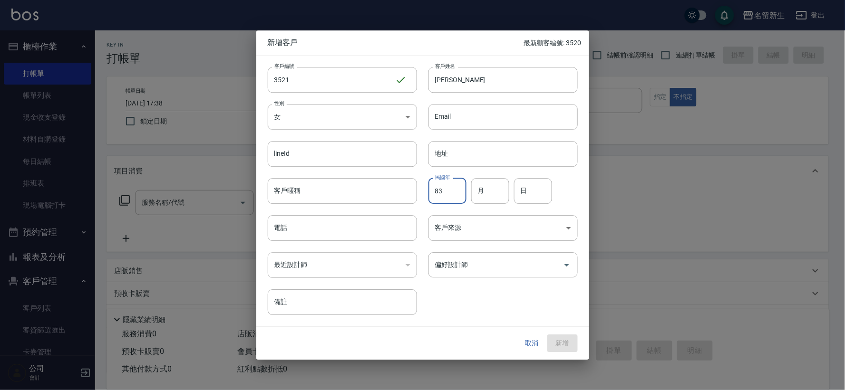
type input "83"
type input "12"
type input "31"
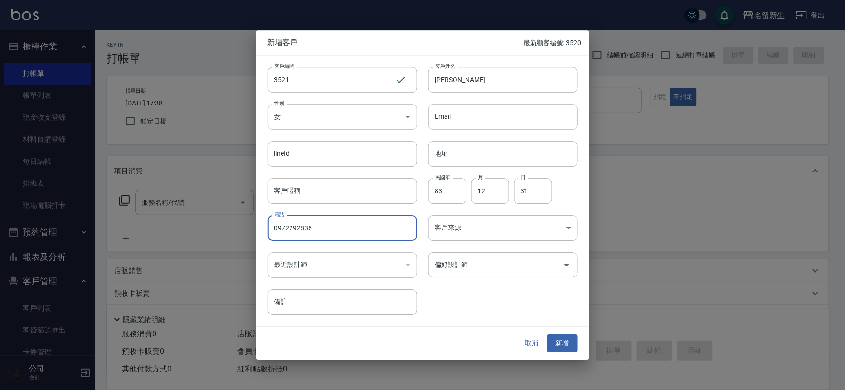
type input "0972292836"
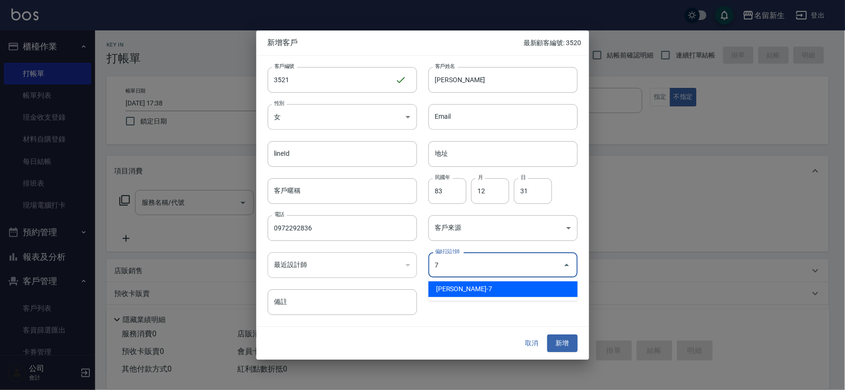
type input "陳晴心"
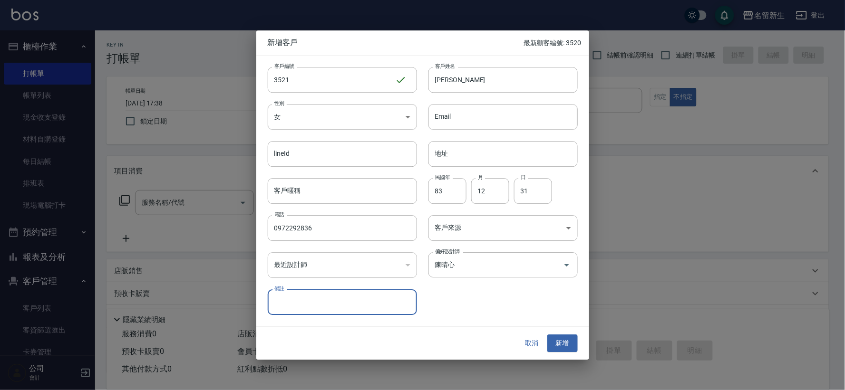
click at [547, 335] on button "新增" at bounding box center [562, 344] width 30 height 18
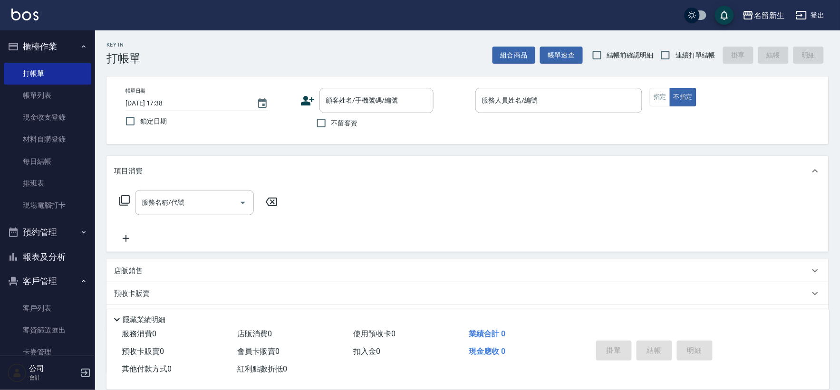
click at [310, 101] on icon at bounding box center [308, 101] width 14 height 14
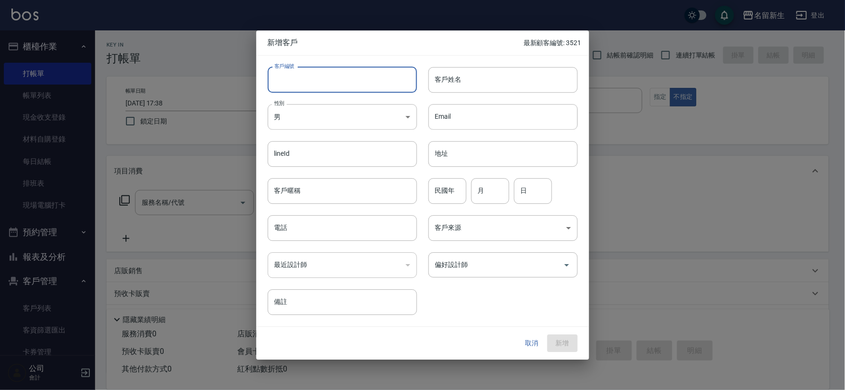
click at [314, 77] on input "客戶編號" at bounding box center [342, 80] width 149 height 26
type input "3518"
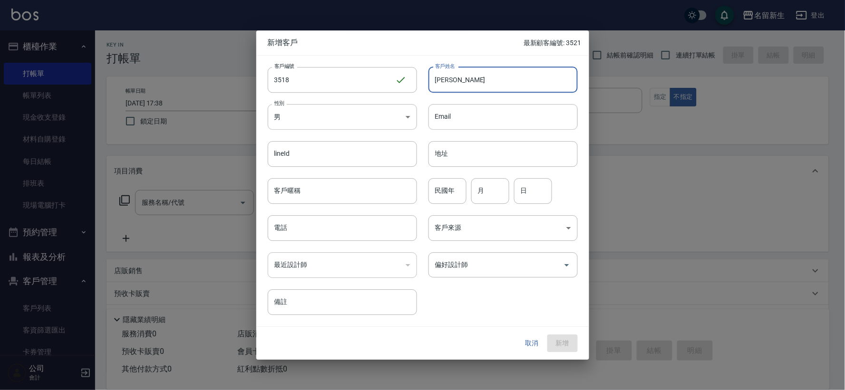
type input "[PERSON_NAME]"
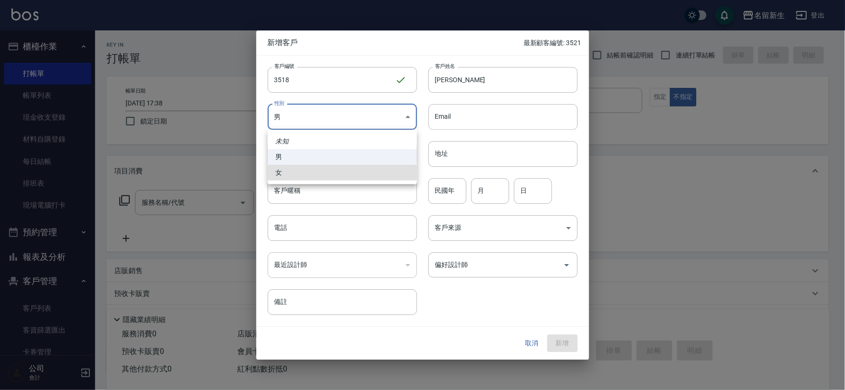
type input "[DEMOGRAPHIC_DATA]"
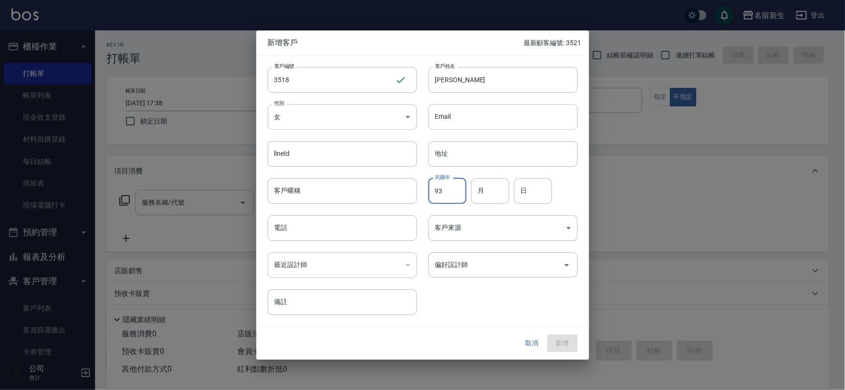
type input "93"
type input "03"
type input "18"
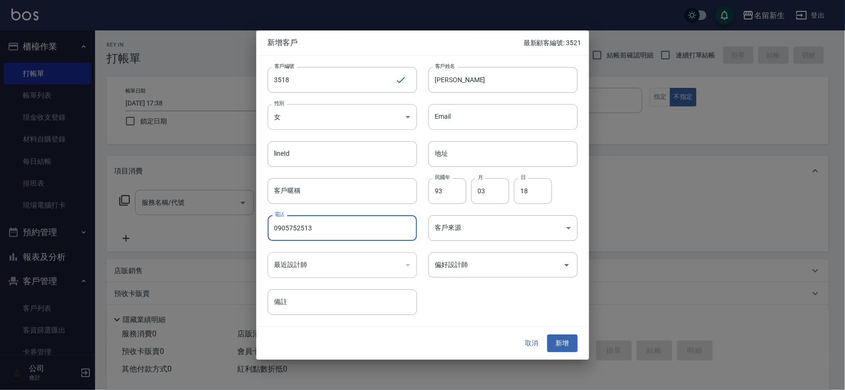
type input "0905752513"
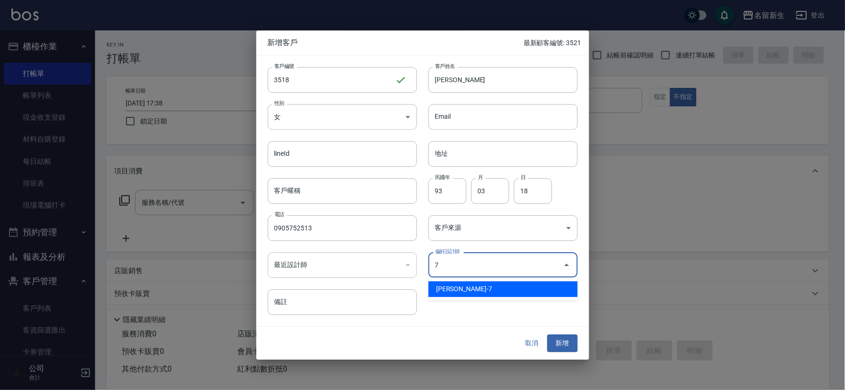
type input "陳晴心"
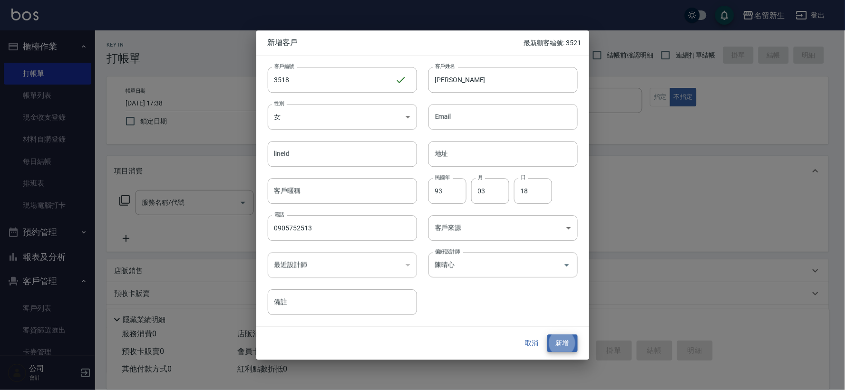
click at [547, 335] on button "新增" at bounding box center [562, 344] width 30 height 18
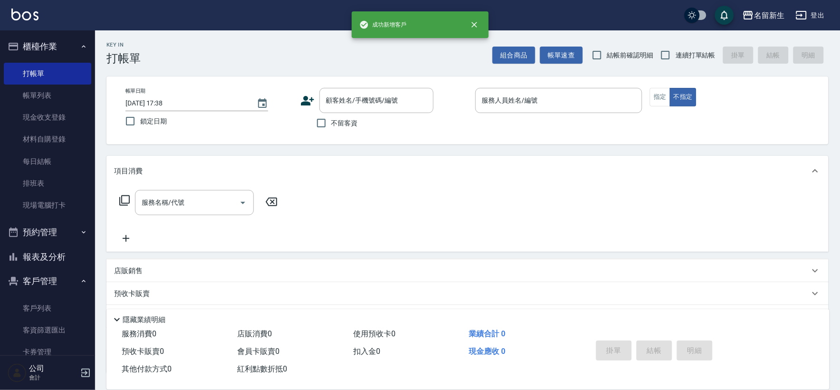
click at [306, 101] on icon at bounding box center [307, 101] width 13 height 10
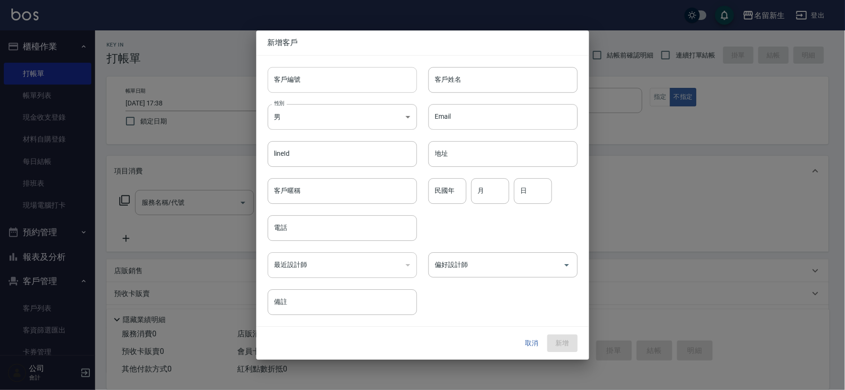
drag, startPoint x: 306, startPoint y: 101, endPoint x: 310, endPoint y: 88, distance: 14.3
click at [310, 88] on input "客戶編號" at bounding box center [342, 80] width 149 height 26
type input "3519"
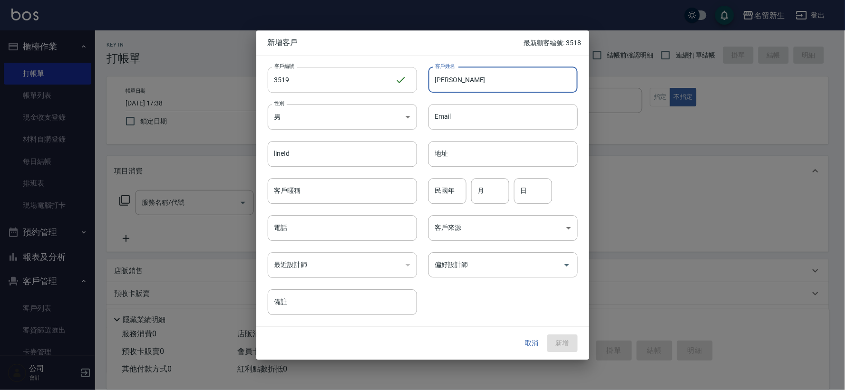
type input "[PERSON_NAME]"
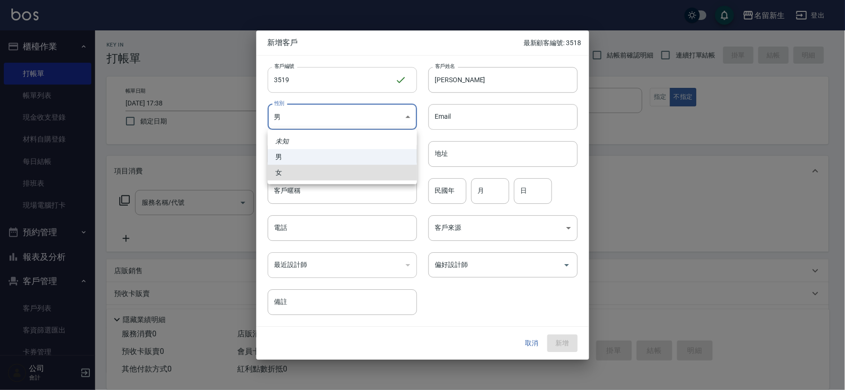
type input "[DEMOGRAPHIC_DATA]"
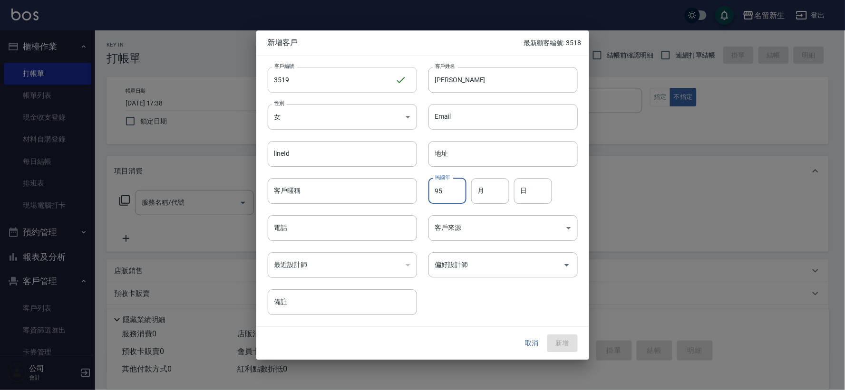
type input "95"
type input "07"
type input "31"
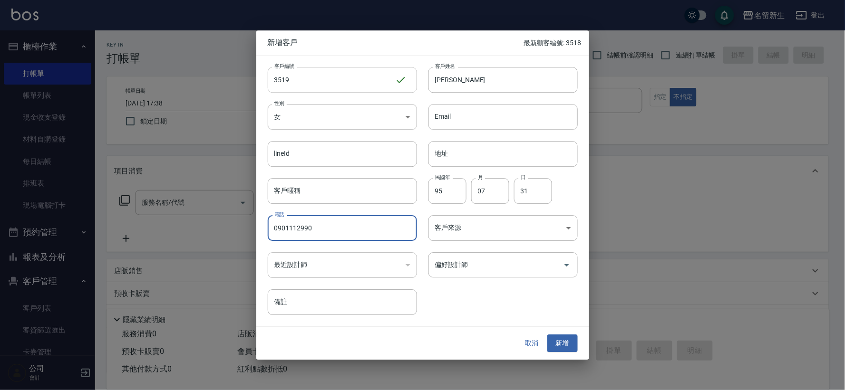
type input "0901112990"
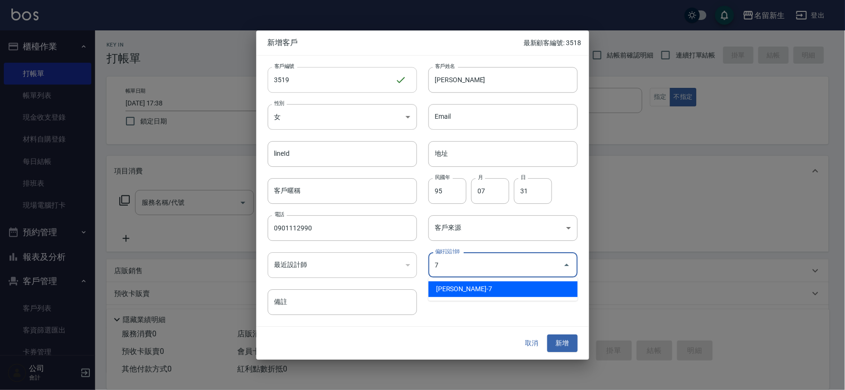
type input "陳晴心"
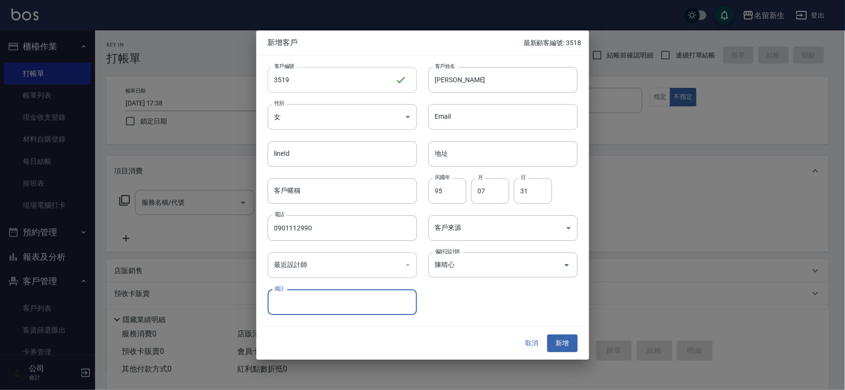
click at [547, 335] on button "新增" at bounding box center [562, 344] width 30 height 18
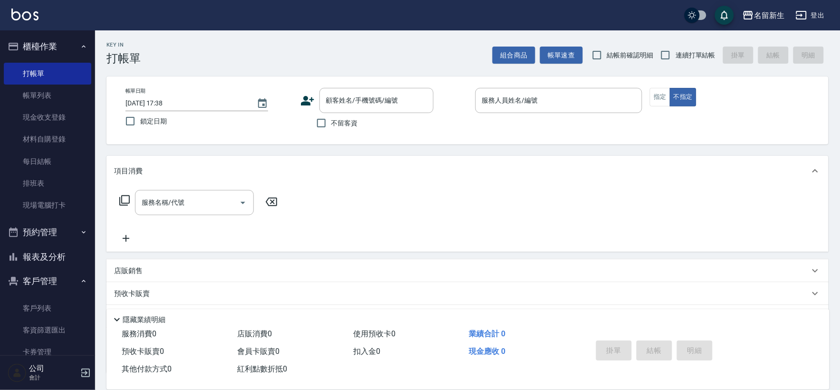
click at [310, 102] on icon at bounding box center [308, 101] width 14 height 14
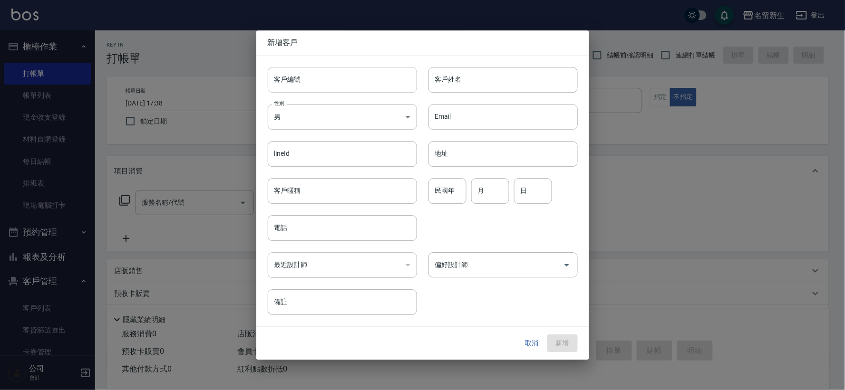
click at [305, 89] on input "客戶編號" at bounding box center [342, 80] width 149 height 26
type input "3523"
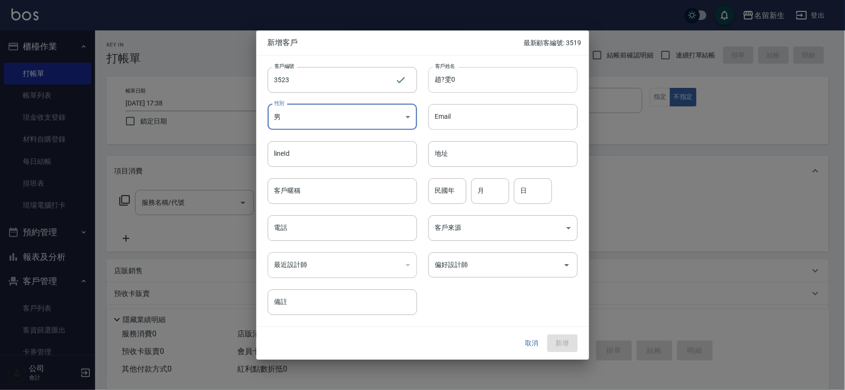
click at [477, 90] on input "趙?雯0" at bounding box center [503, 80] width 149 height 26
type input "趙?雯"
click at [376, 123] on body "名留新生 登出 櫃檯作業 打帳單 帳單列表 現金收支登錄 材料自購登錄 每日結帳 排班表 現場電腦打卡 預約管理 預約管理 單日預約紀錄 單週預約紀錄 報表及…" at bounding box center [422, 232] width 845 height 464
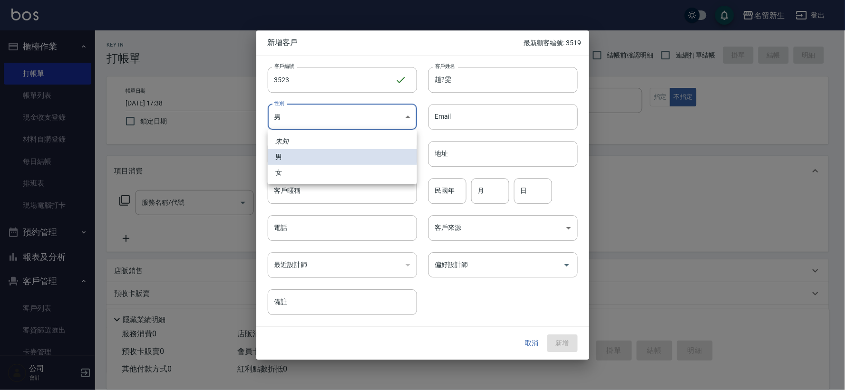
click at [376, 176] on li "女" at bounding box center [342, 173] width 149 height 16
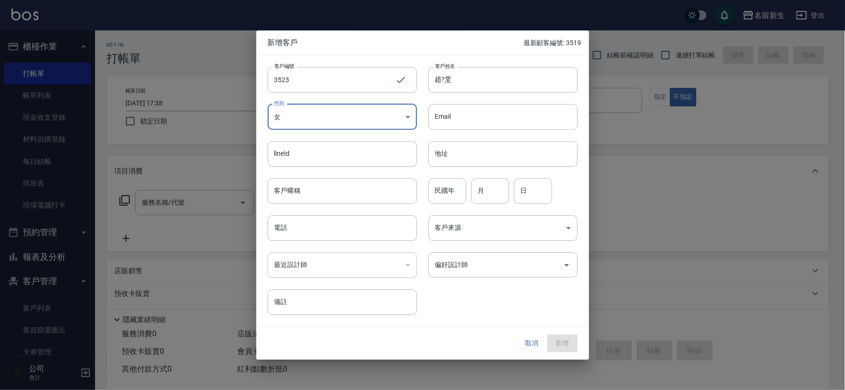
type input "[DEMOGRAPHIC_DATA]"
click at [454, 193] on input "民國年" at bounding box center [448, 191] width 38 height 26
type input "64"
type input "11"
type input "02"
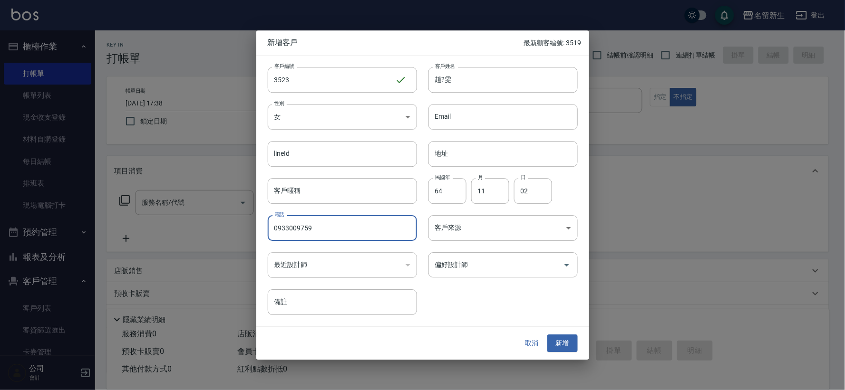
type input "0933009759"
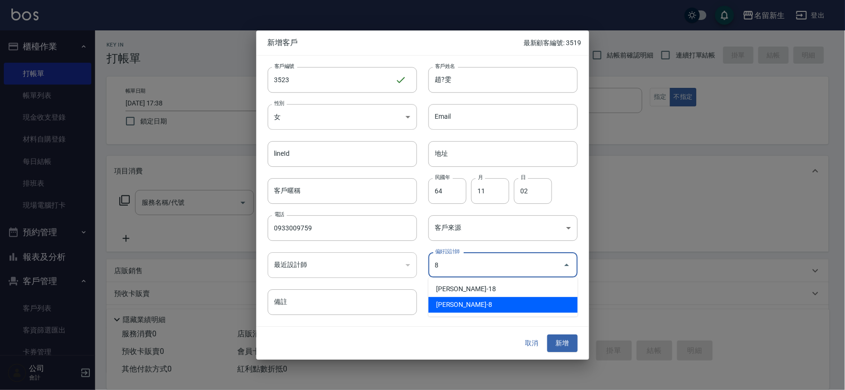
type input "陳欣如"
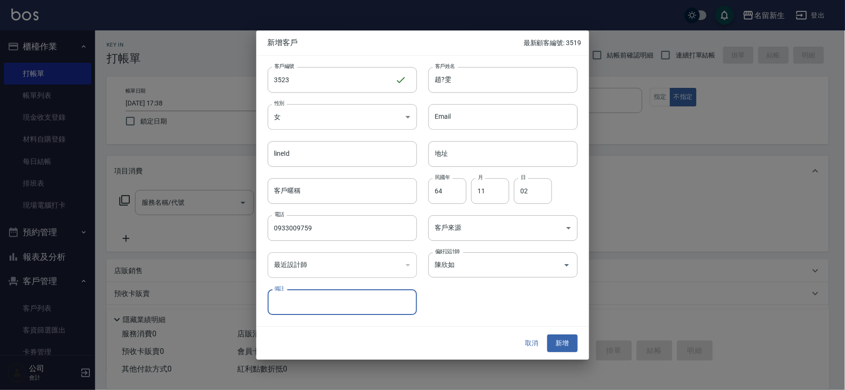
click at [547, 335] on button "新增" at bounding box center [562, 344] width 30 height 18
